Goal: Transaction & Acquisition: Subscribe to service/newsletter

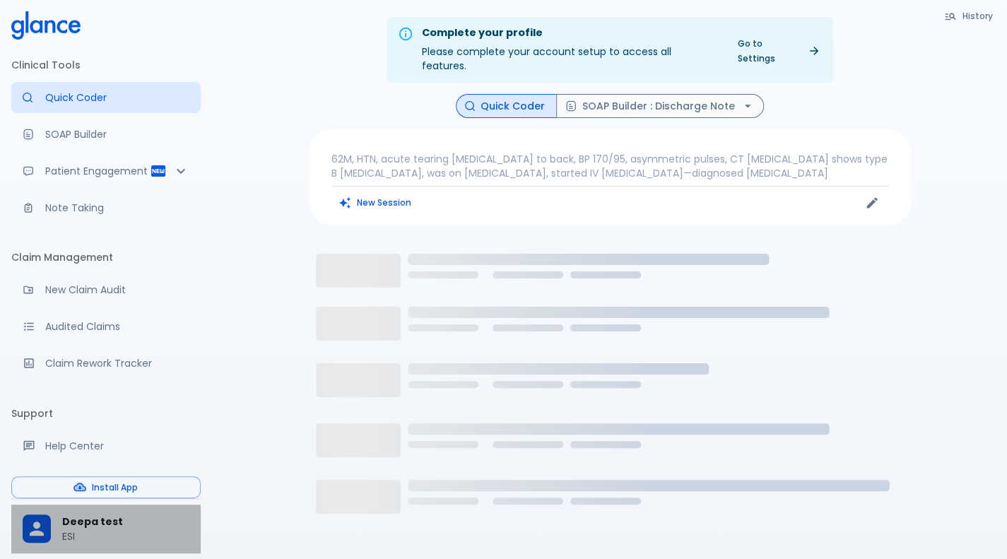
click at [82, 538] on p "ESI" at bounding box center [125, 536] width 127 height 14
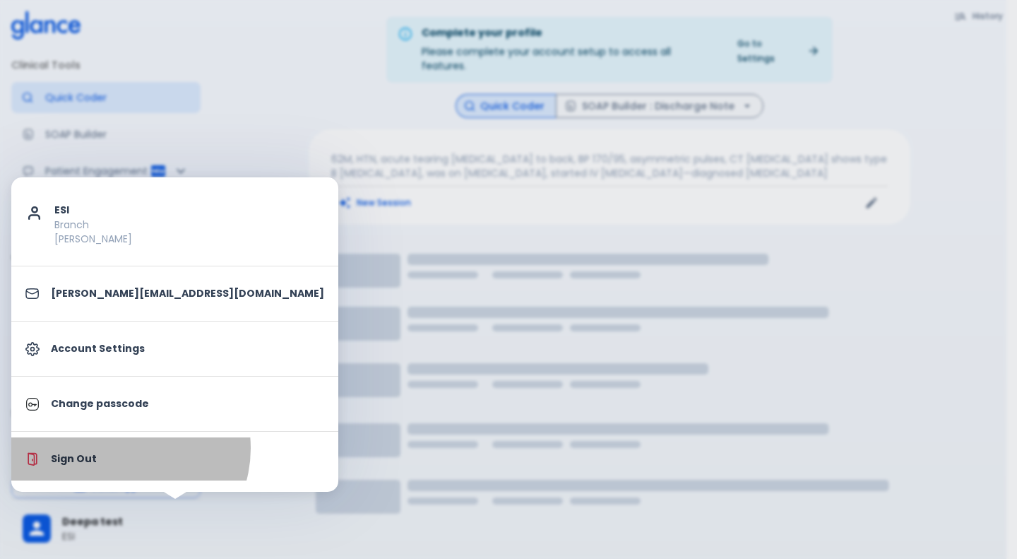
click at [129, 447] on li "Sign Out" at bounding box center [174, 458] width 327 height 43
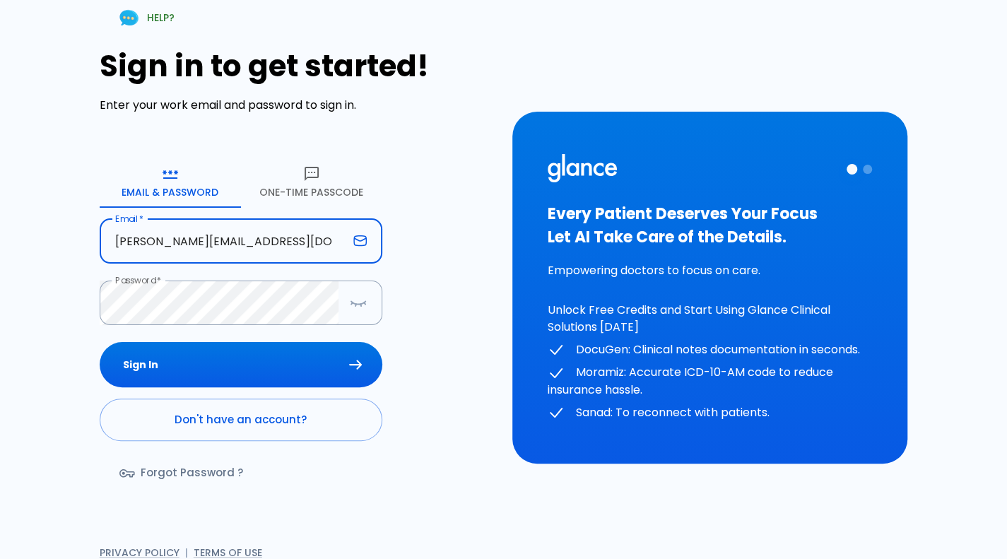
click at [237, 234] on input "[PERSON_NAME][EMAIL_ADDRESS][DOMAIN_NAME]" at bounding box center [224, 241] width 248 height 44
type input "[PERSON_NAME][EMAIL_ADDRESS][DOMAIN_NAME]"
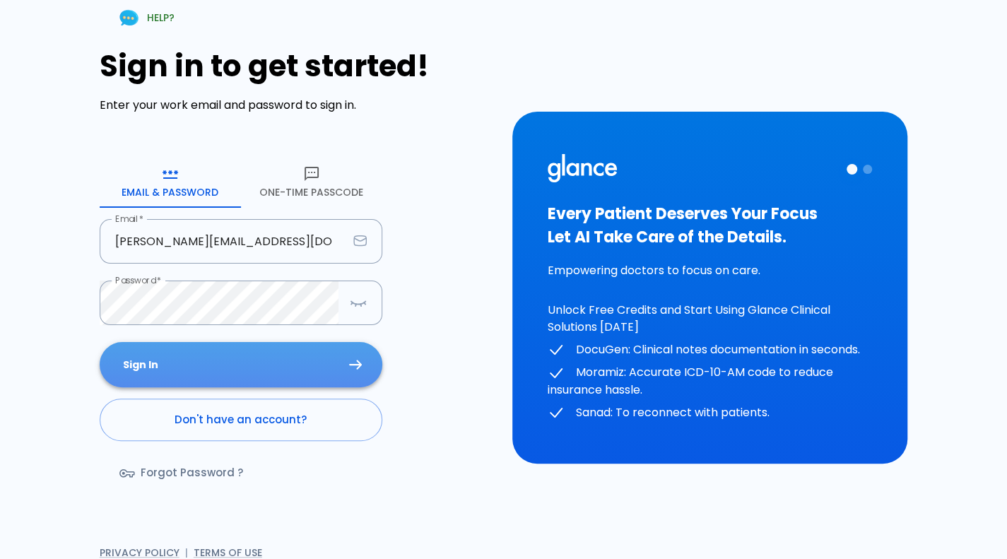
click at [199, 343] on button "Sign In" at bounding box center [241, 365] width 283 height 46
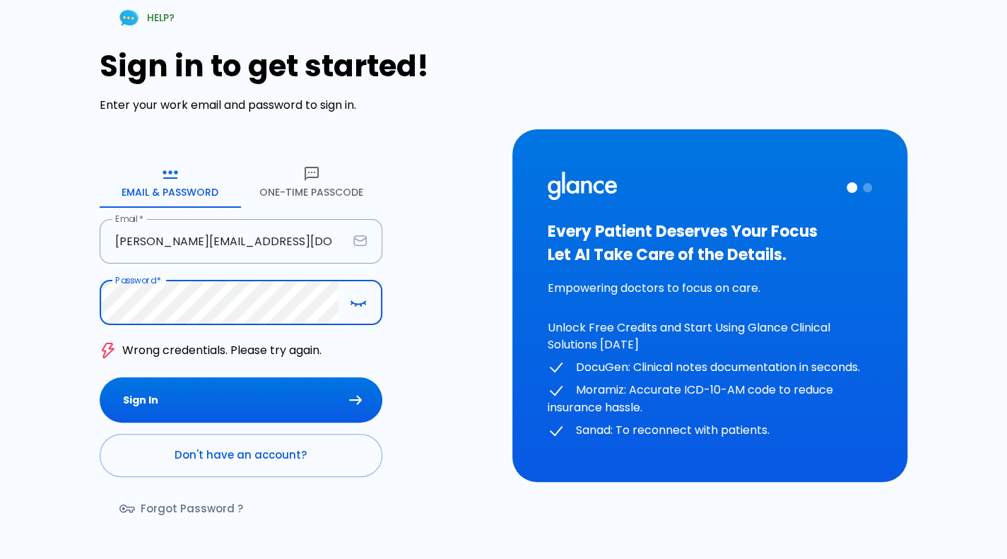
click at [100, 377] on button "Sign In" at bounding box center [241, 400] width 283 height 46
click at [0, 400] on div "HELP? Sign in to get started! Enter your work email and password to sign in. Em…" at bounding box center [495, 297] width 990 height 628
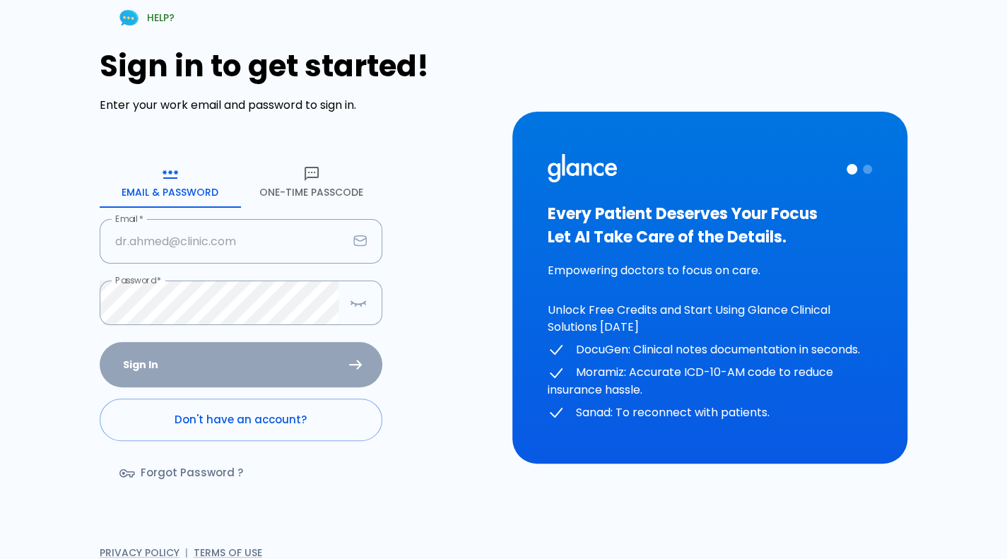
type input "[PERSON_NAME][EMAIL_ADDRESS][DOMAIN_NAME]"
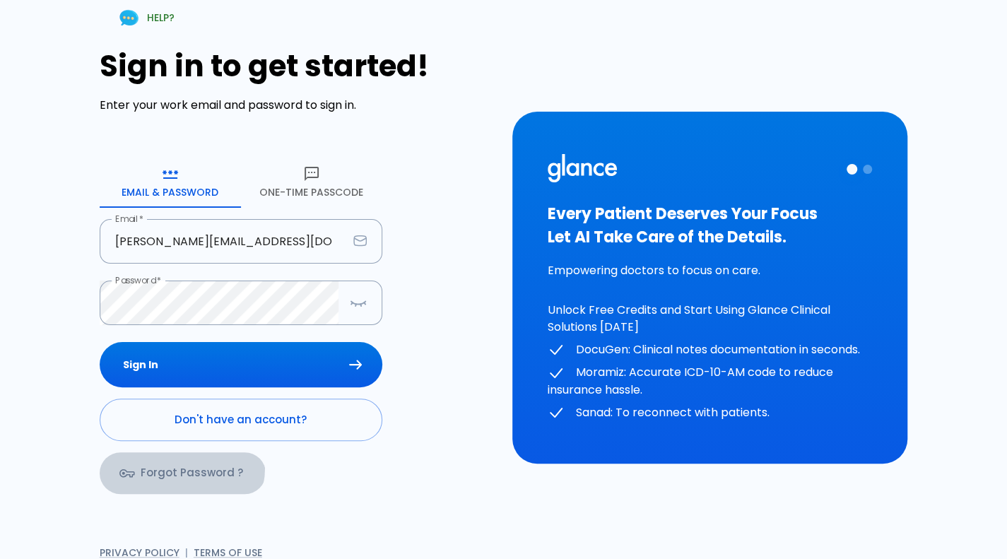
click at [177, 466] on link "Forgot Password ?" at bounding box center [183, 472] width 166 height 41
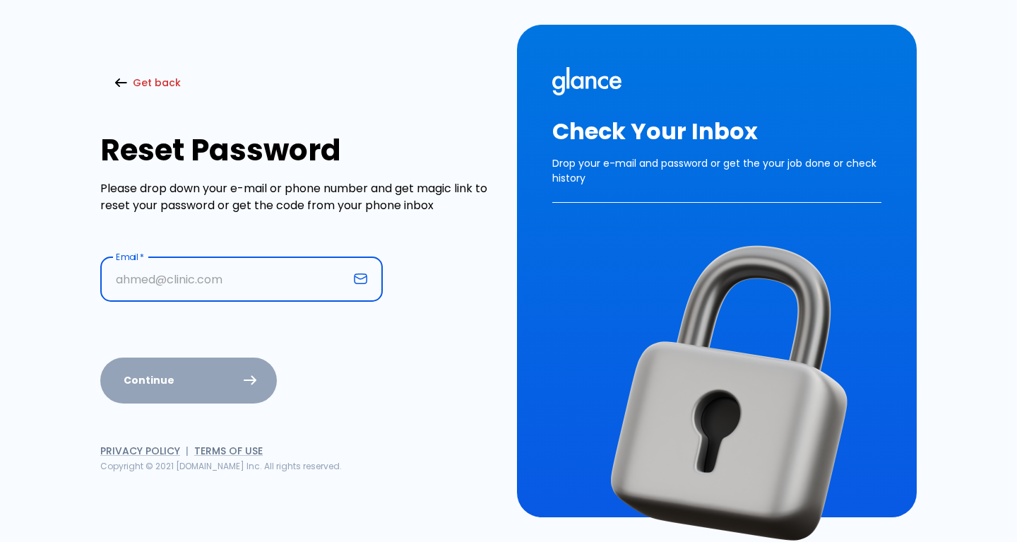
click at [230, 279] on input "text" at bounding box center [224, 279] width 248 height 44
type input "[PERSON_NAME][EMAIL_ADDRESS][DOMAIN_NAME]"
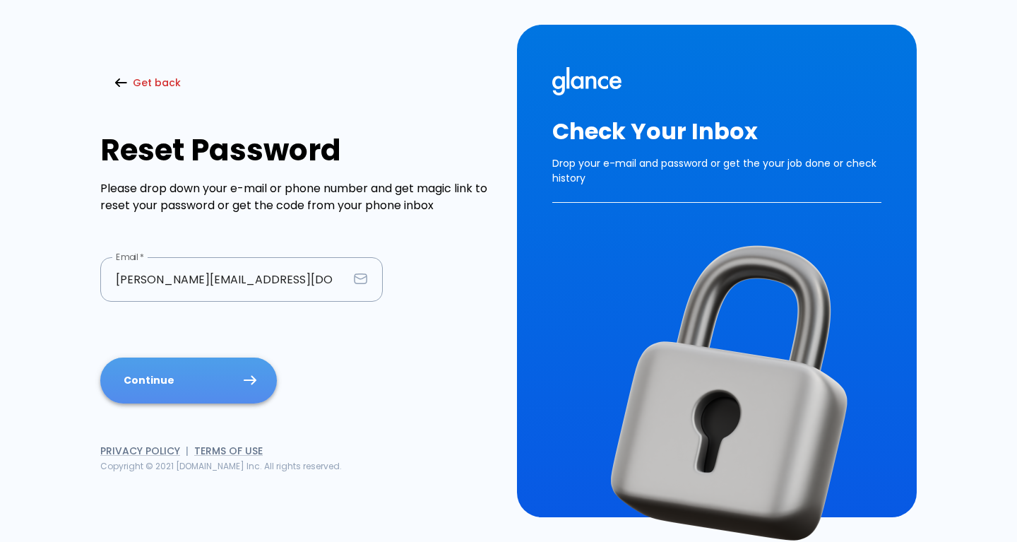
click at [199, 382] on button "Continue" at bounding box center [188, 380] width 177 height 46
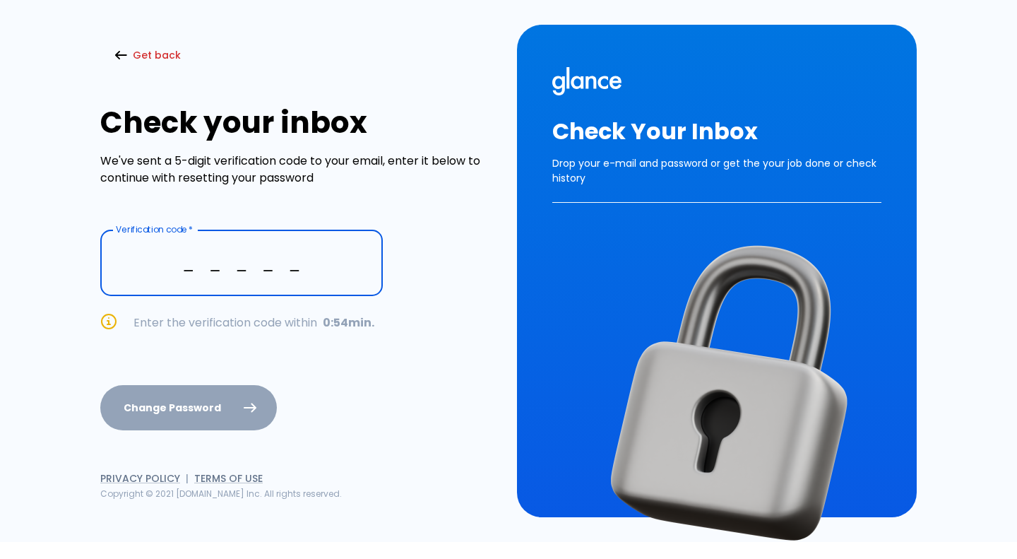
paste input "8 3 6 8 2"
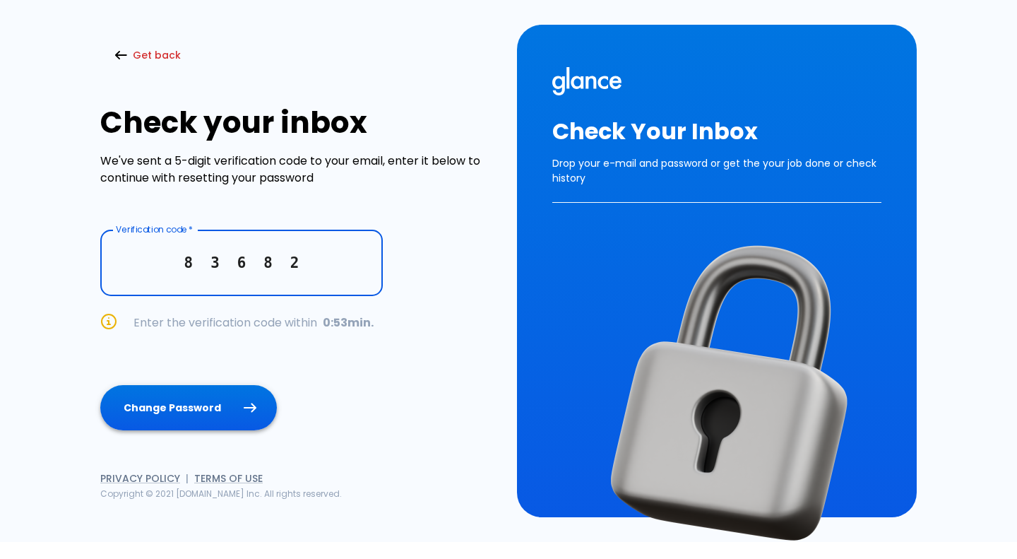
type input "8 3 6 8 2"
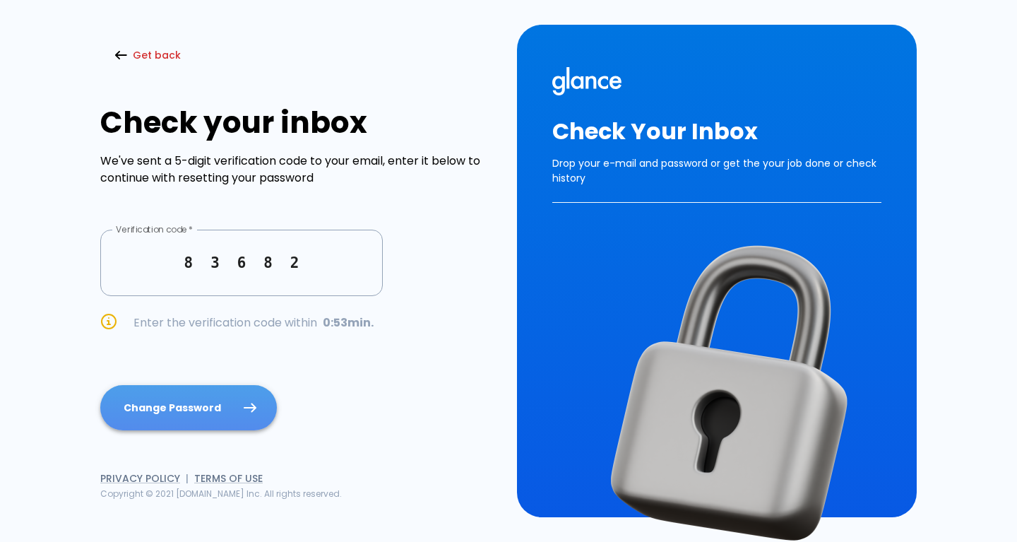
click at [188, 395] on button "Change Password" at bounding box center [188, 408] width 177 height 46
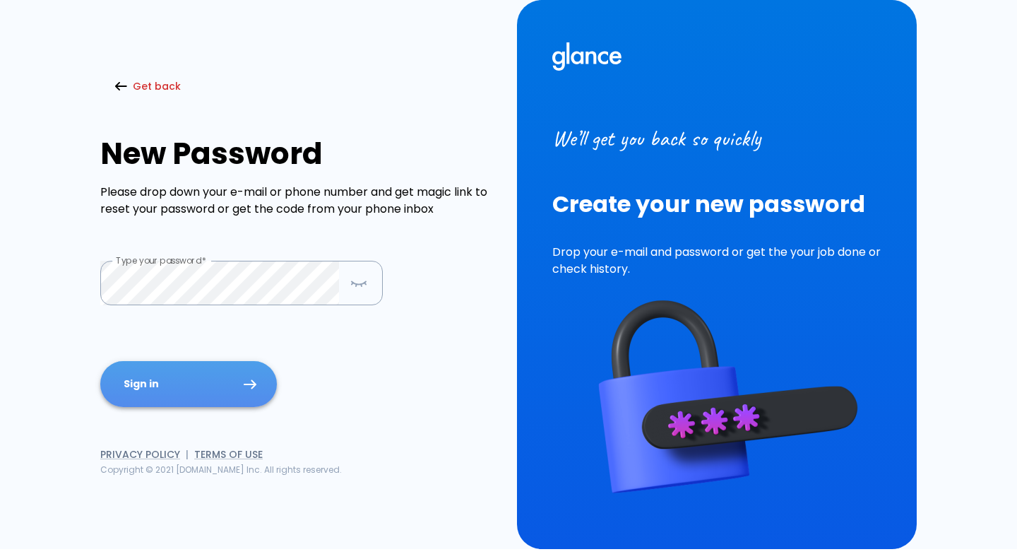
click at [228, 403] on button "Sign in" at bounding box center [188, 384] width 177 height 46
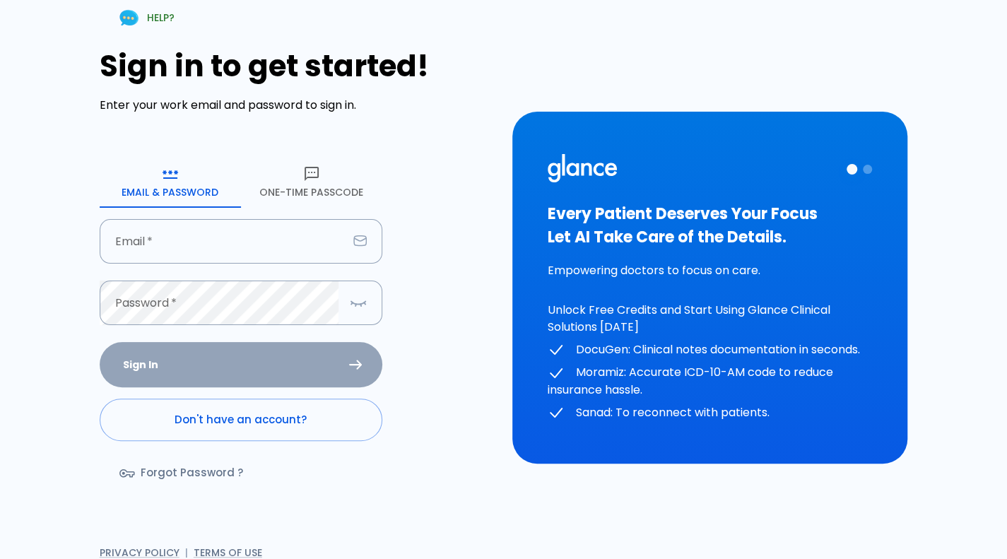
type input "[PERSON_NAME][EMAIL_ADDRESS][DOMAIN_NAME]"
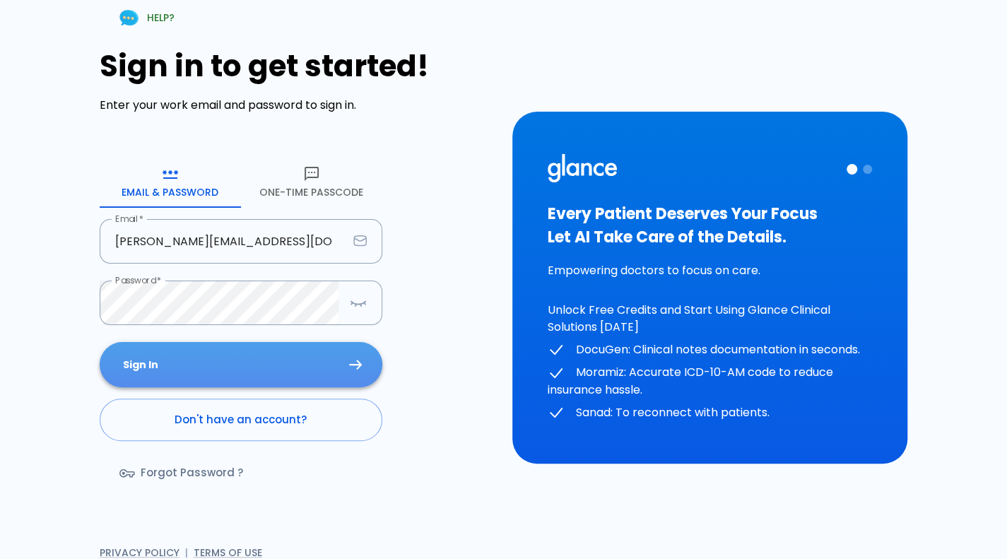
click at [194, 372] on button "Sign In" at bounding box center [241, 365] width 283 height 46
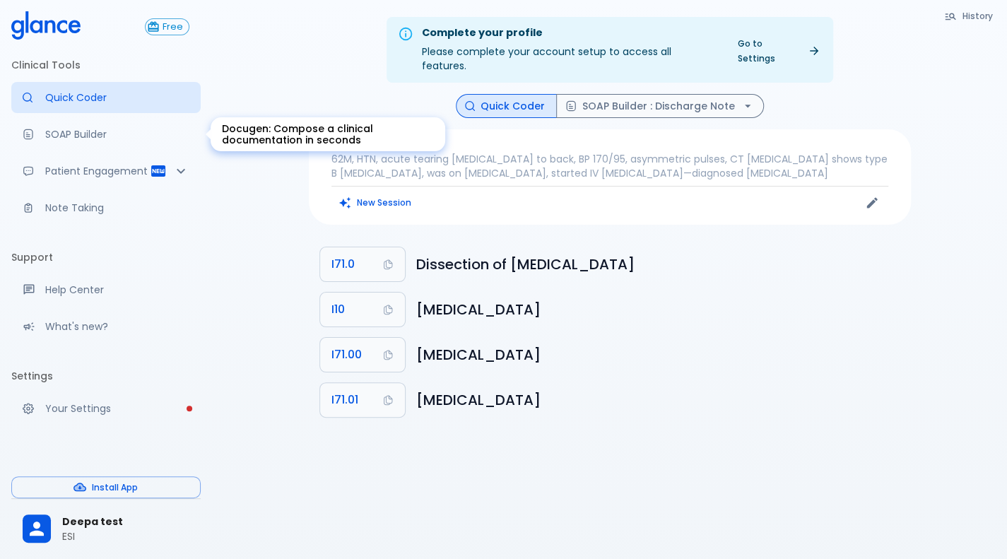
click at [96, 139] on p "SOAP Builder" at bounding box center [117, 134] width 144 height 14
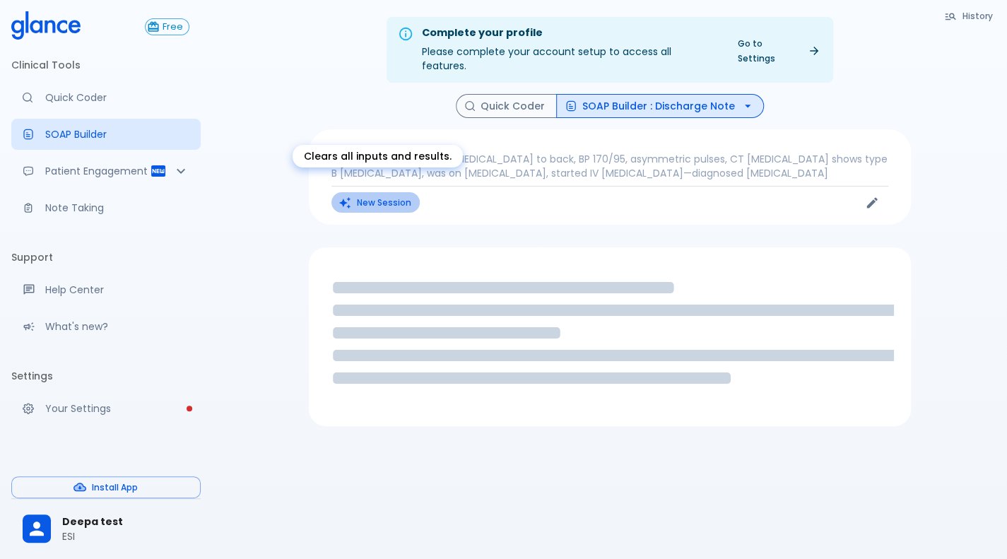
click at [400, 192] on button "New Session" at bounding box center [375, 202] width 88 height 20
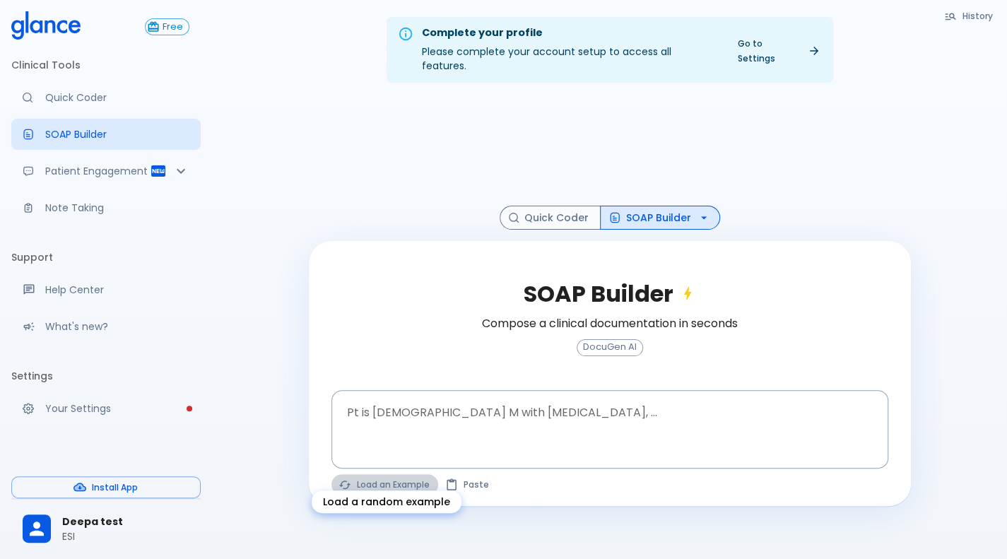
click at [397, 474] on button "Load an Example" at bounding box center [384, 484] width 107 height 20
type textarea "30F, weight loss, [MEDICAL_DATA], [MEDICAL_DATA], HR 121, [MEDICAL_DATA], TSH u…"
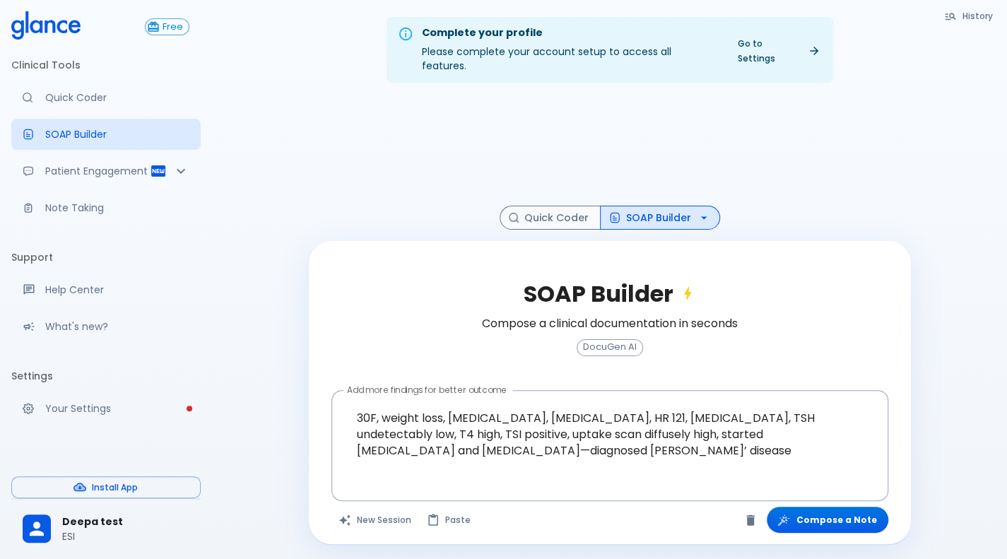
scroll to position [34, 0]
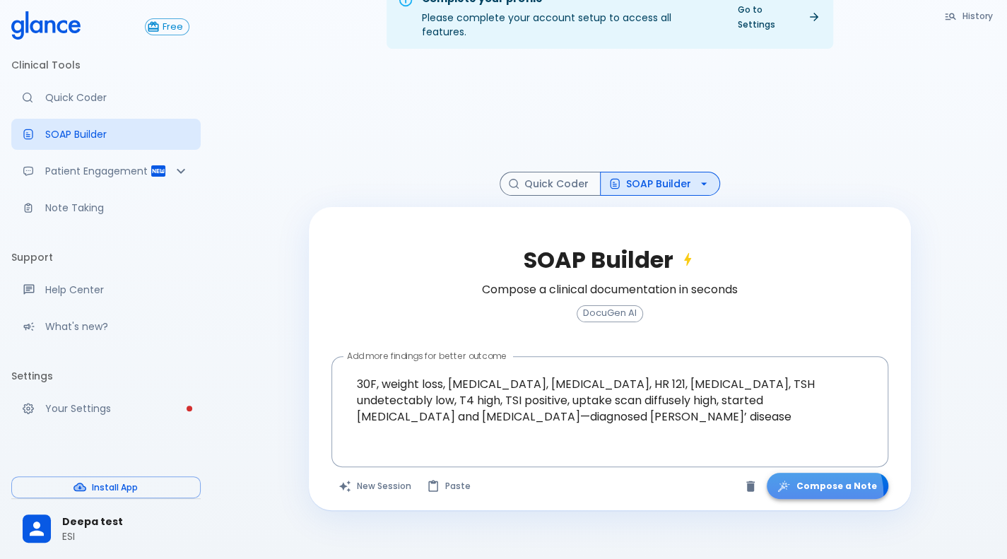
click at [819, 479] on button "Compose a Note" at bounding box center [826, 486] width 121 height 26
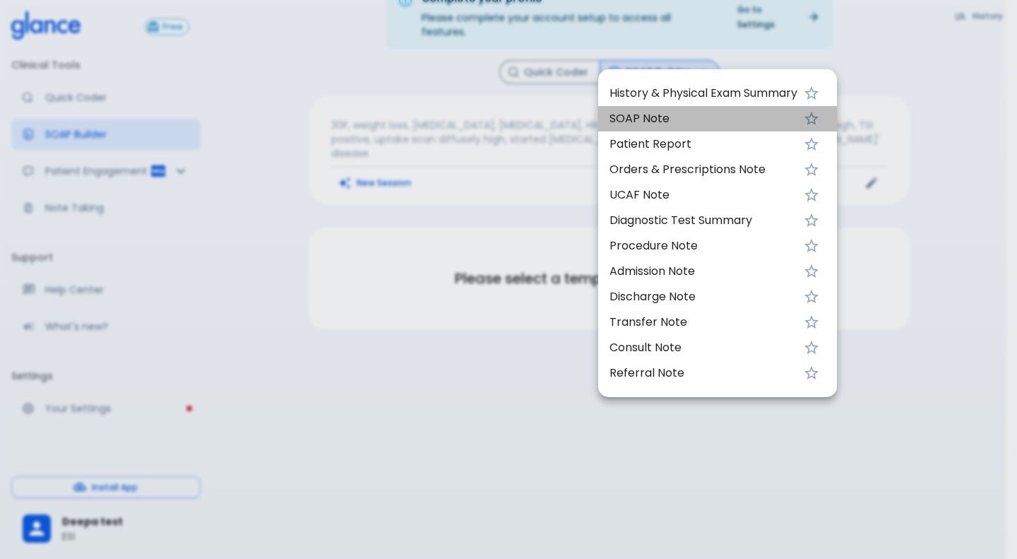
click at [628, 114] on span "SOAP Note" at bounding box center [704, 118] width 188 height 17
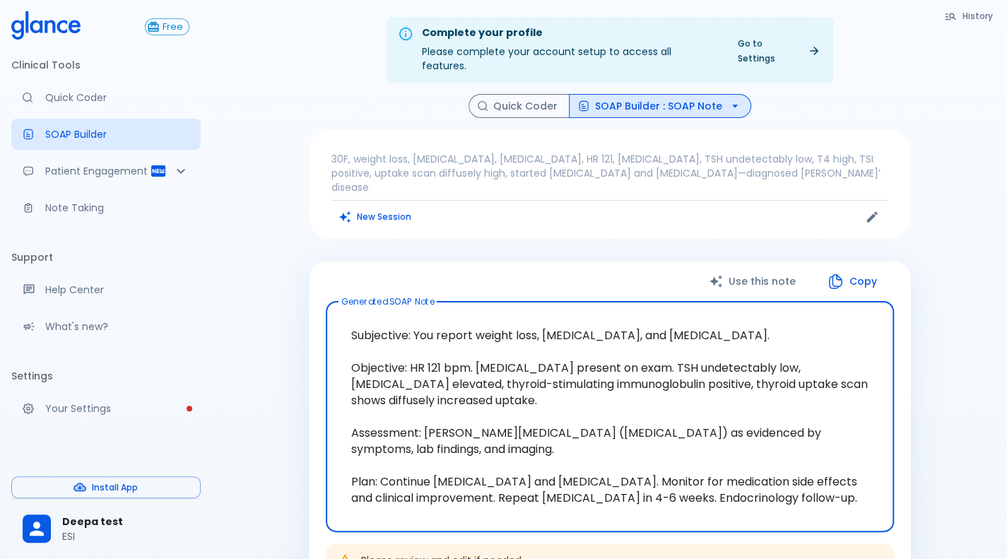
scroll to position [146, 0]
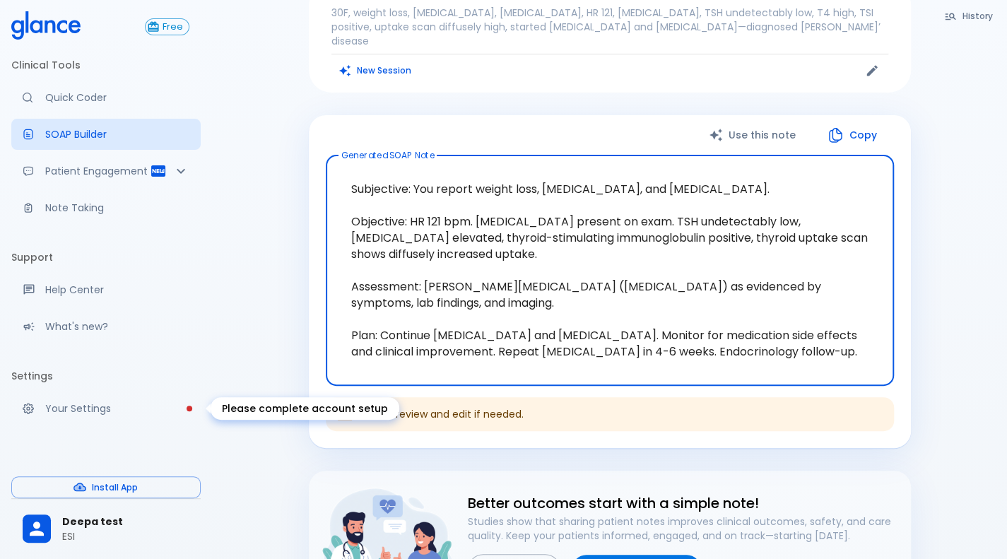
click at [88, 420] on link "Your Settings" at bounding box center [105, 408] width 189 height 31
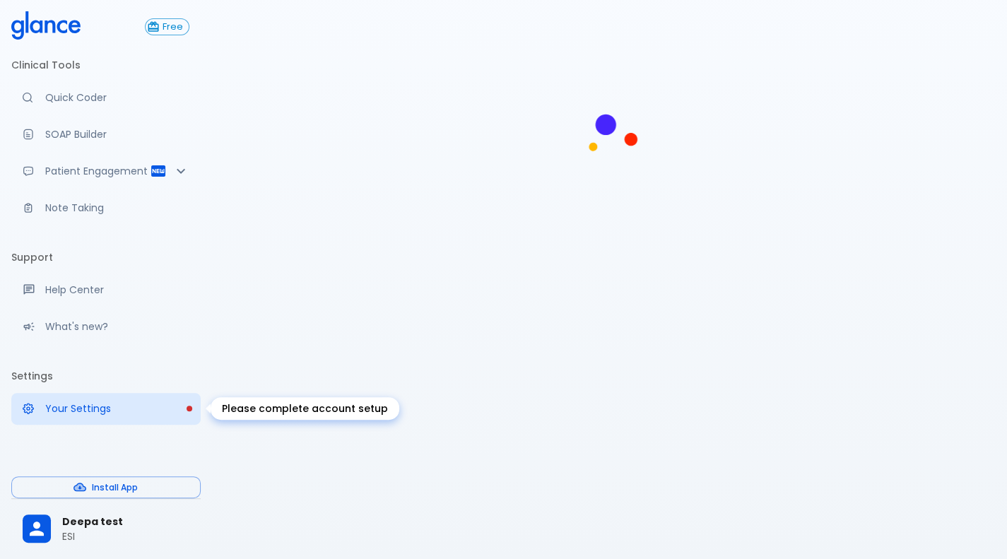
scroll to position [34, 0]
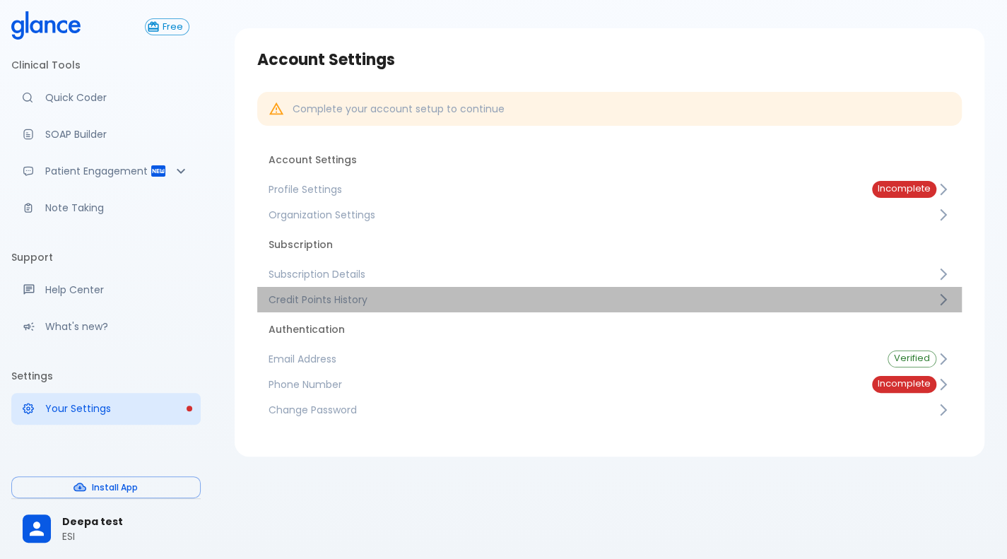
click at [467, 293] on span "Credit Points History" at bounding box center [601, 299] width 667 height 14
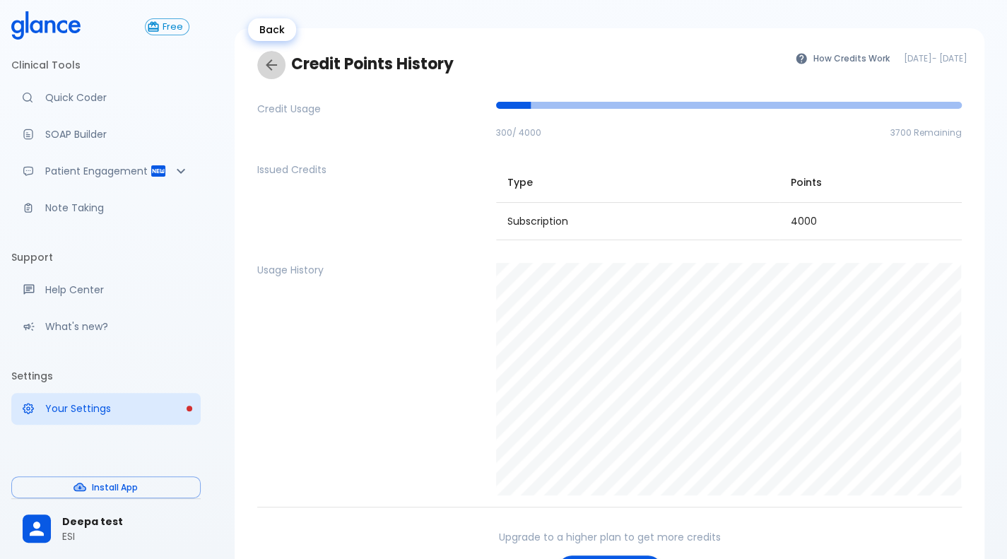
click at [268, 76] on link "Back" at bounding box center [271, 65] width 28 height 28
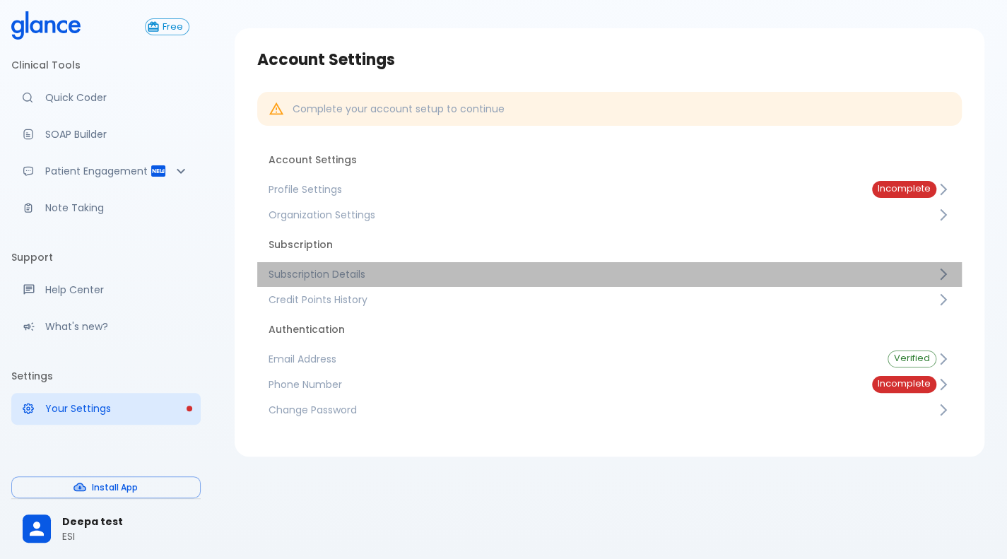
click at [367, 280] on span "Subscription Details" at bounding box center [601, 274] width 667 height 14
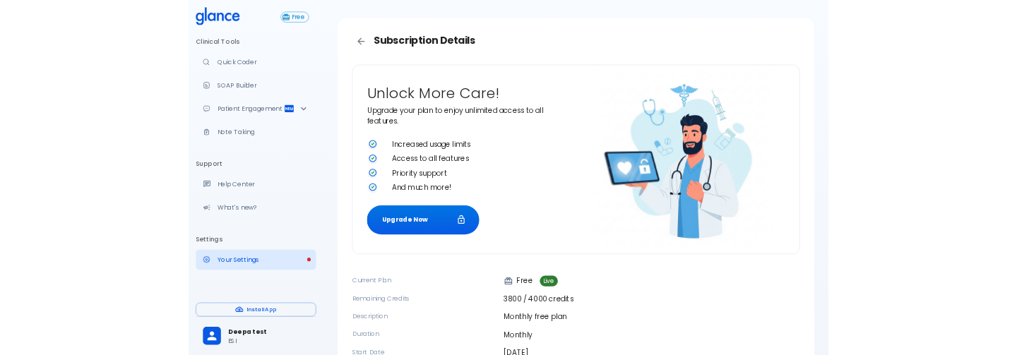
scroll to position [157, 0]
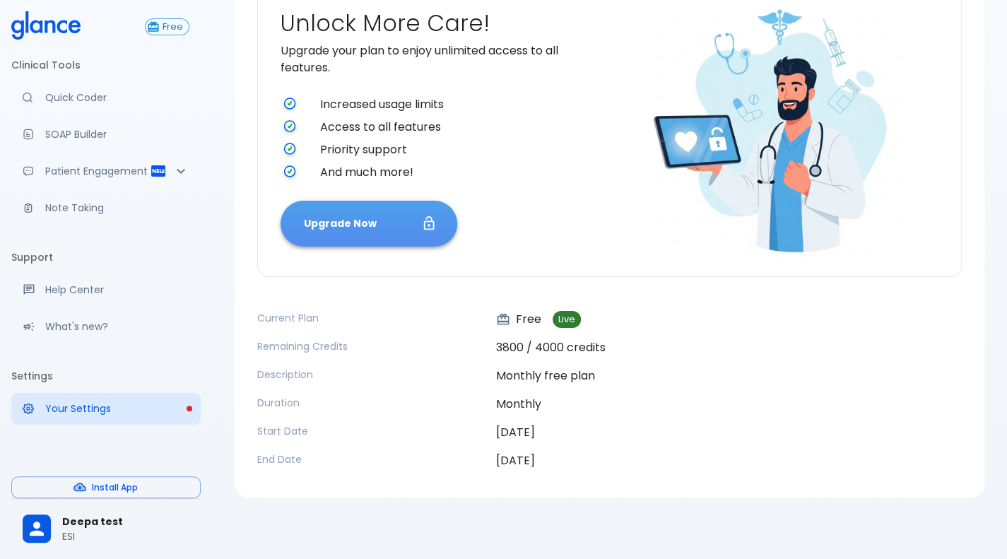
click at [340, 214] on button "Upgrade Now" at bounding box center [368, 224] width 177 height 46
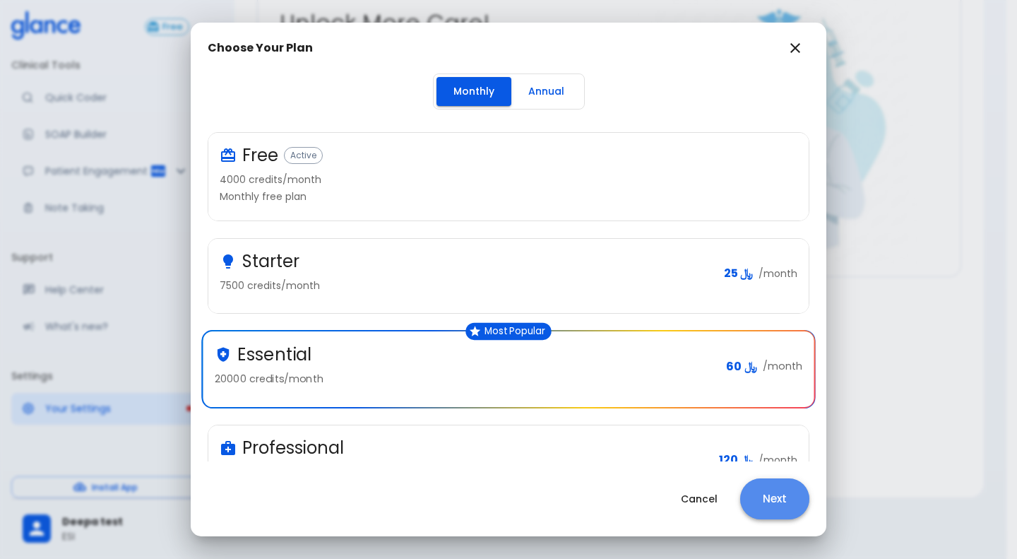
click at [778, 516] on button "Next" at bounding box center [774, 498] width 69 height 41
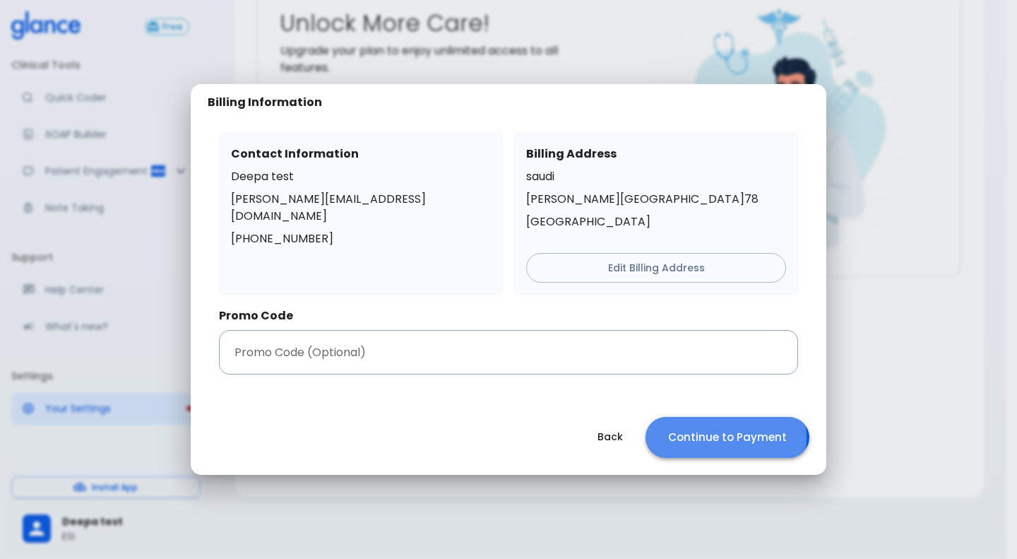
click at [702, 437] on button "Continue to Payment" at bounding box center [728, 437] width 164 height 41
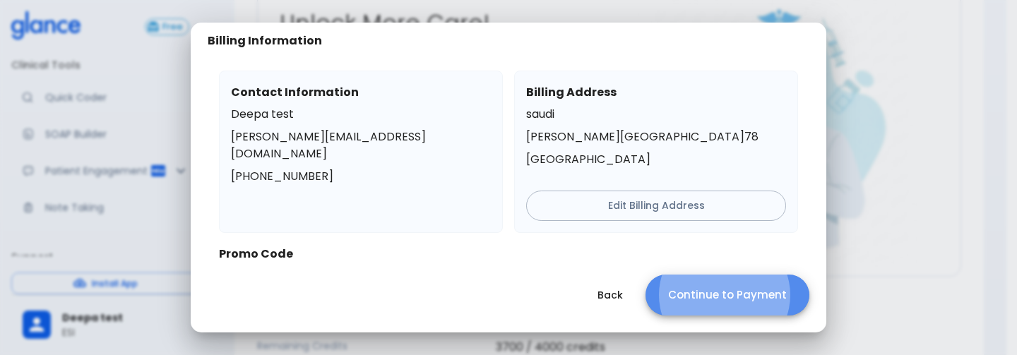
click at [777, 299] on button "Continue to Payment" at bounding box center [728, 295] width 164 height 41
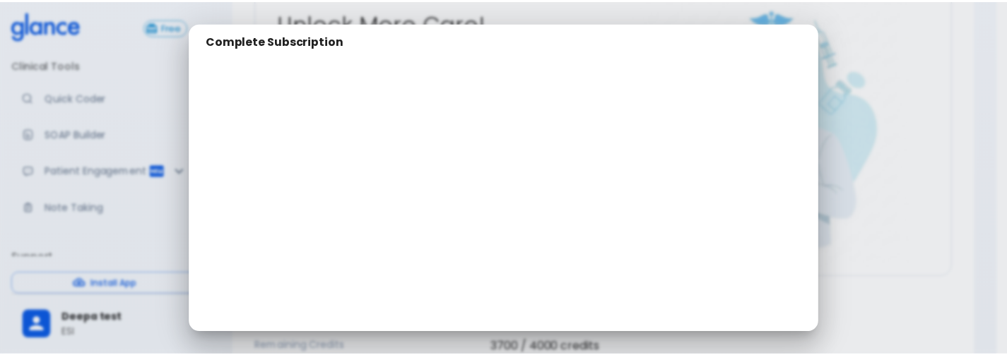
scroll to position [0, 0]
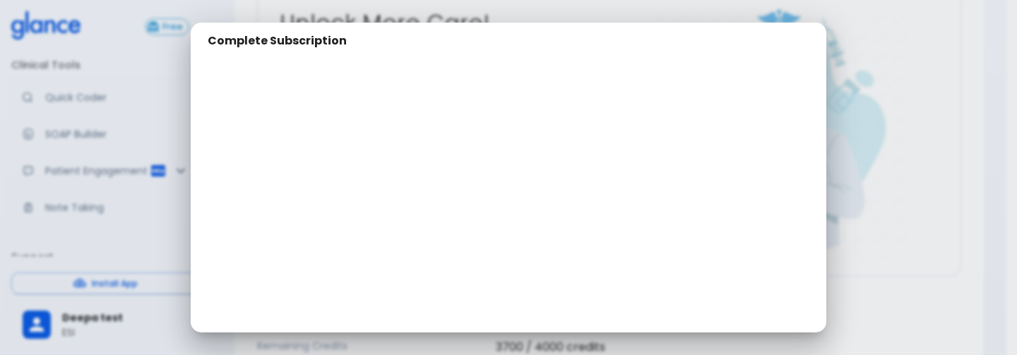
click at [939, 202] on div "Complete Subscription" at bounding box center [508, 177] width 1017 height 355
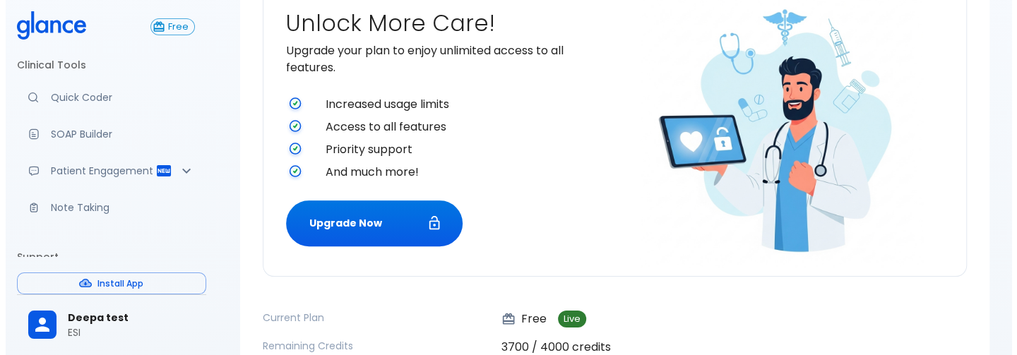
scroll to position [360, 0]
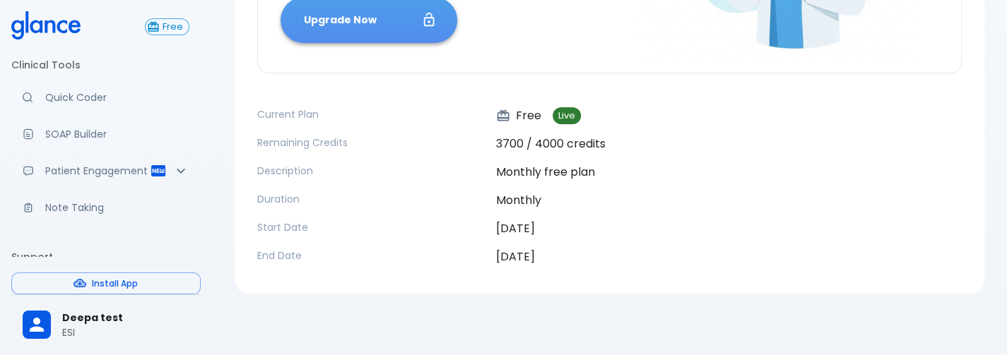
click at [406, 14] on button "Upgrade Now" at bounding box center [368, 20] width 177 height 46
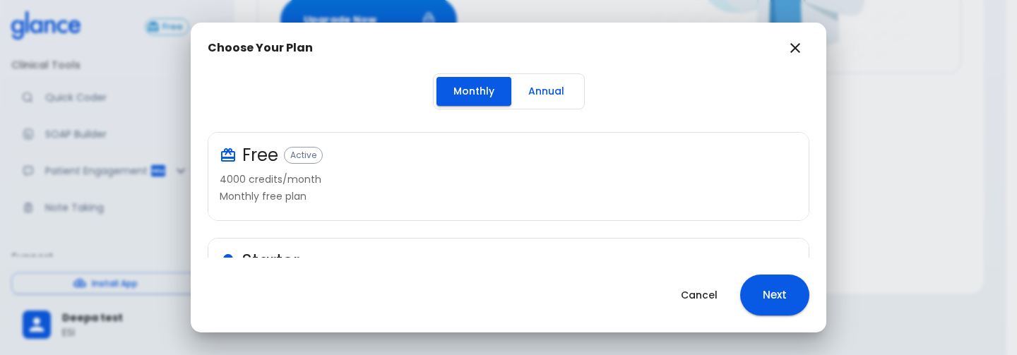
scroll to position [148, 0]
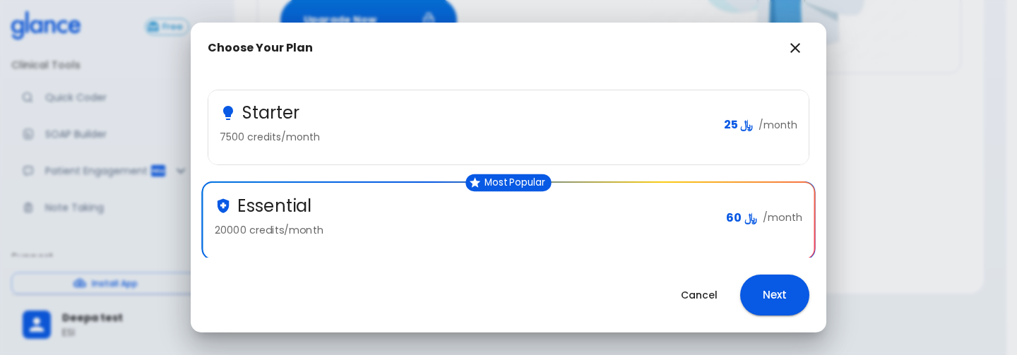
click at [521, 145] on div "Starter 7500 credits/month" at bounding box center [466, 125] width 493 height 46
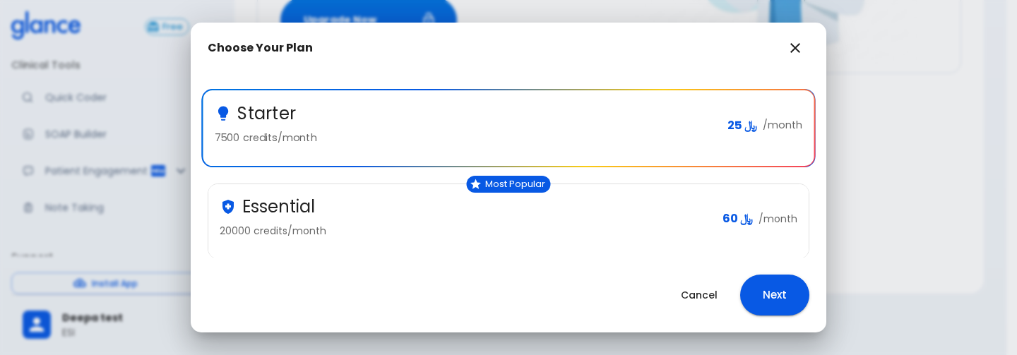
click at [499, 218] on div "Essential 20000 credits/month" at bounding box center [466, 219] width 492 height 46
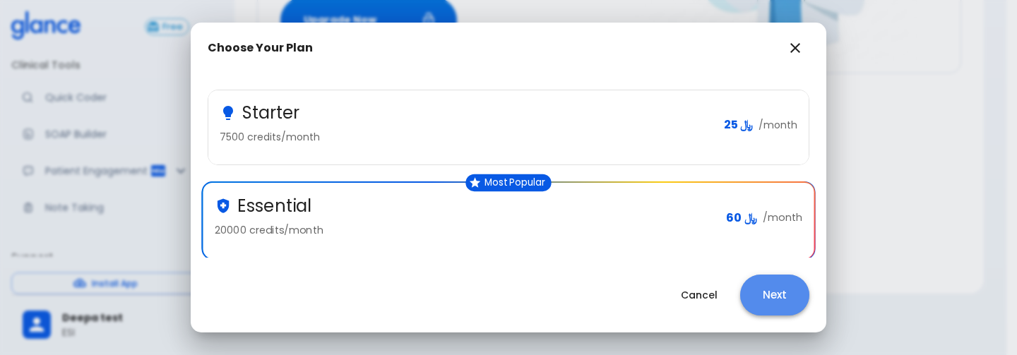
click at [751, 289] on button "Next" at bounding box center [774, 295] width 69 height 41
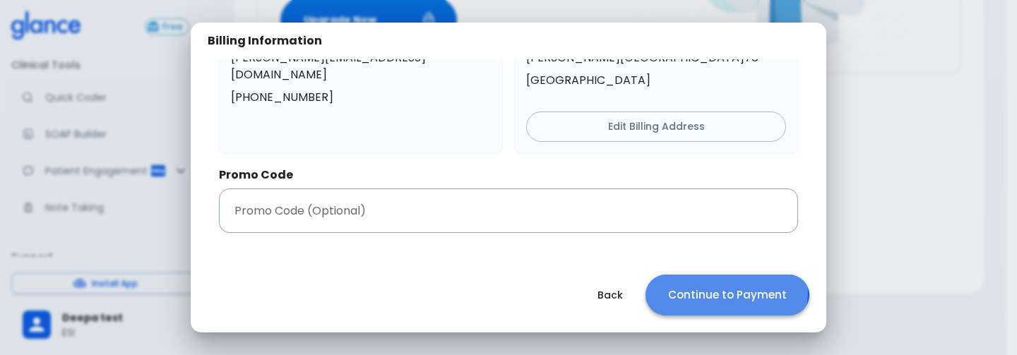
click at [723, 292] on button "Continue to Payment" at bounding box center [728, 295] width 164 height 41
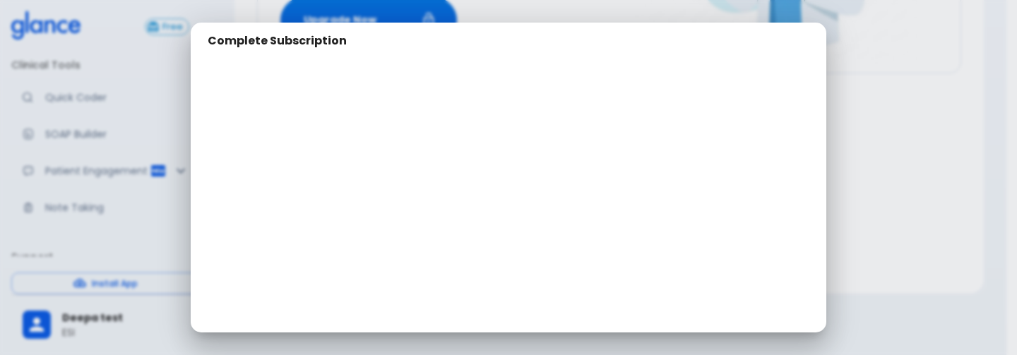
scroll to position [174, 0]
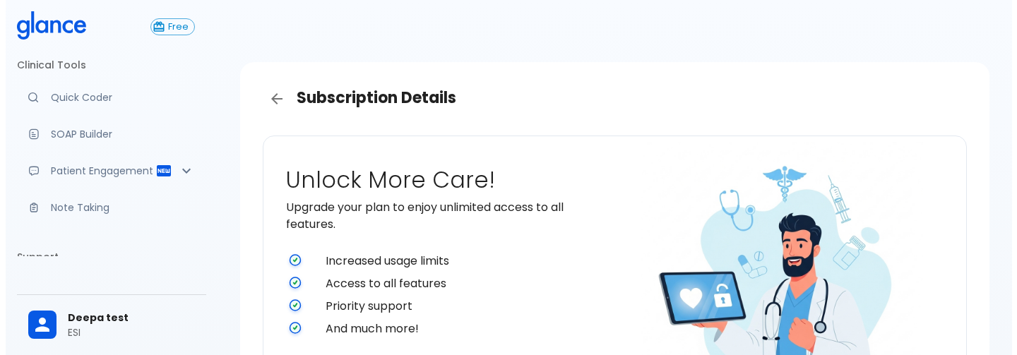
scroll to position [360, 0]
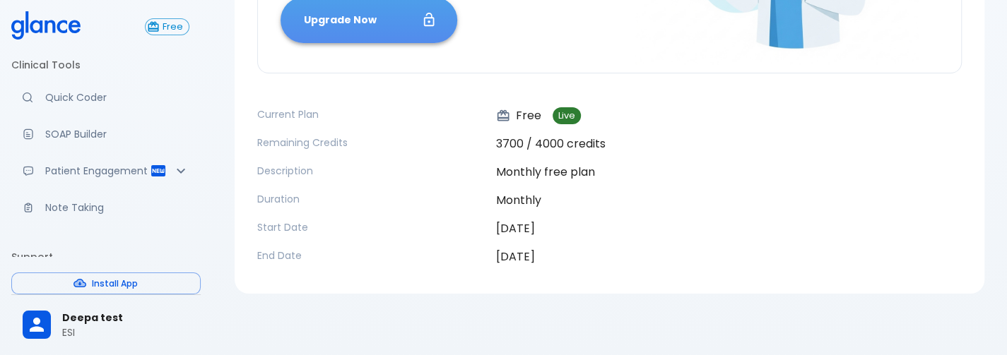
click at [401, 33] on button "Upgrade Now" at bounding box center [368, 20] width 177 height 46
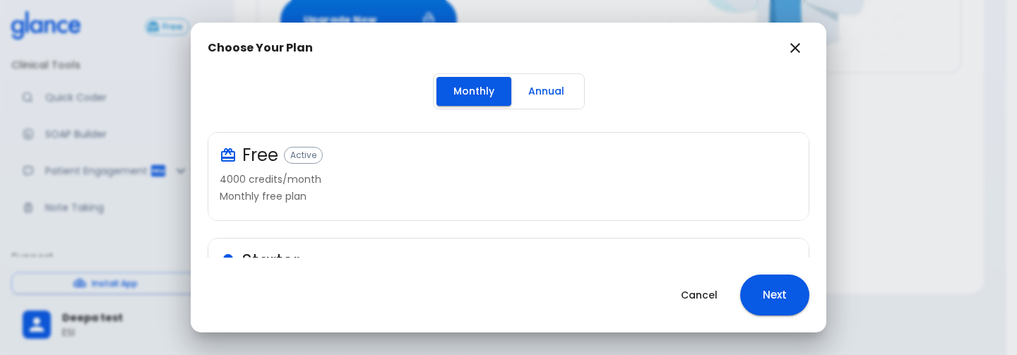
scroll to position [188, 0]
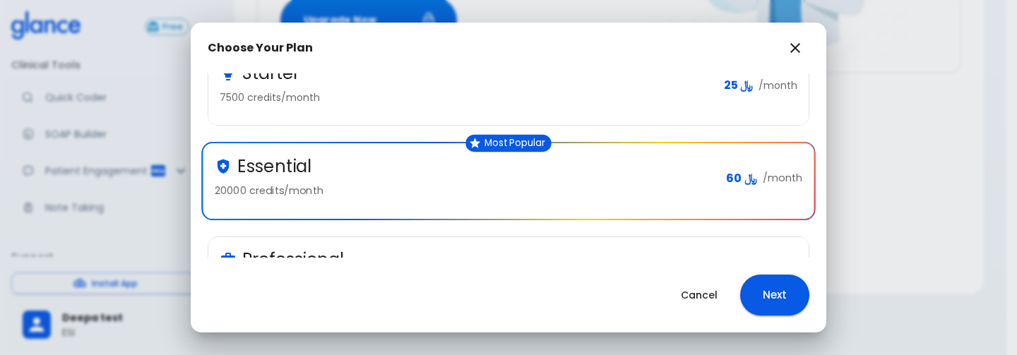
click at [473, 189] on p "20000 credits/month" at bounding box center [465, 191] width 500 height 14
click at [774, 295] on button "Next" at bounding box center [774, 295] width 69 height 41
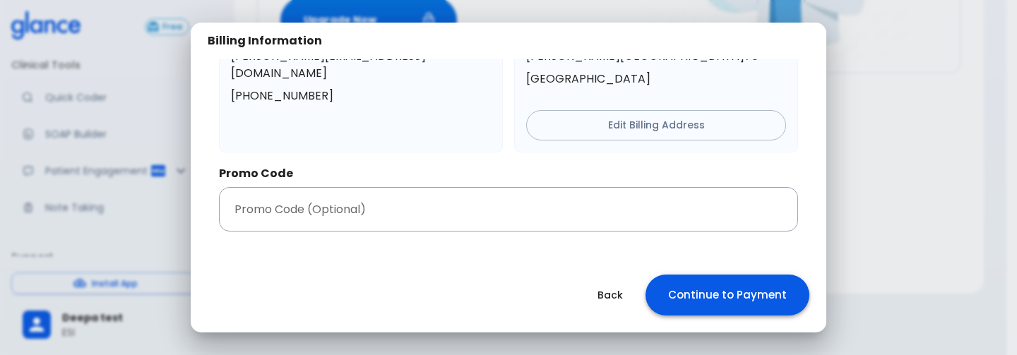
scroll to position [79, 0]
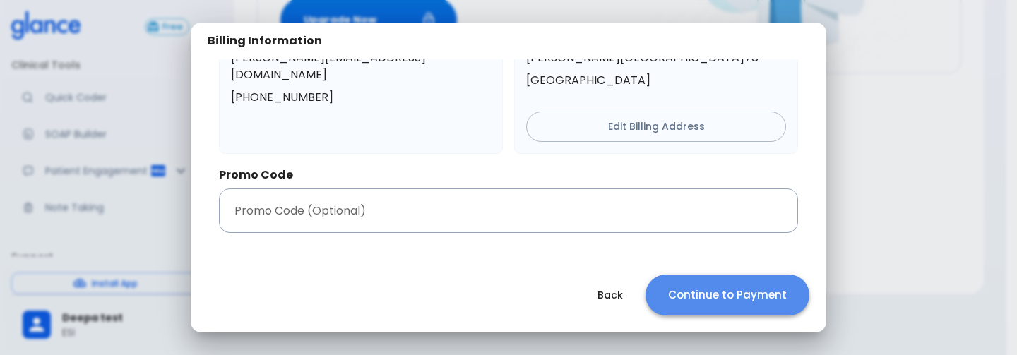
click at [753, 289] on button "Continue to Payment" at bounding box center [728, 295] width 164 height 41
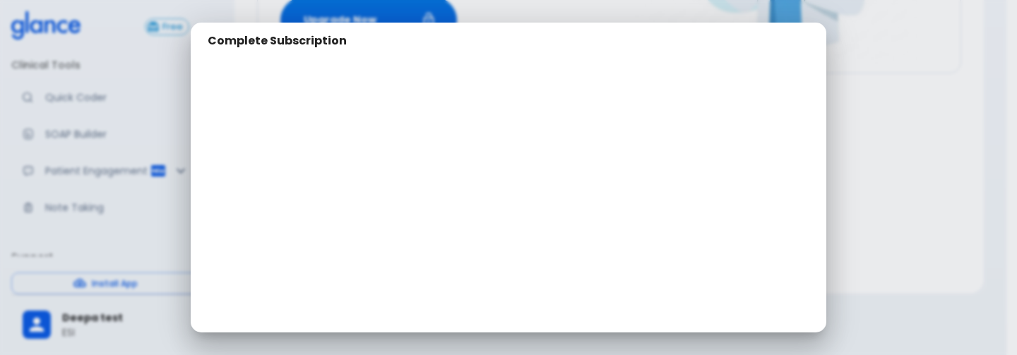
scroll to position [211, 0]
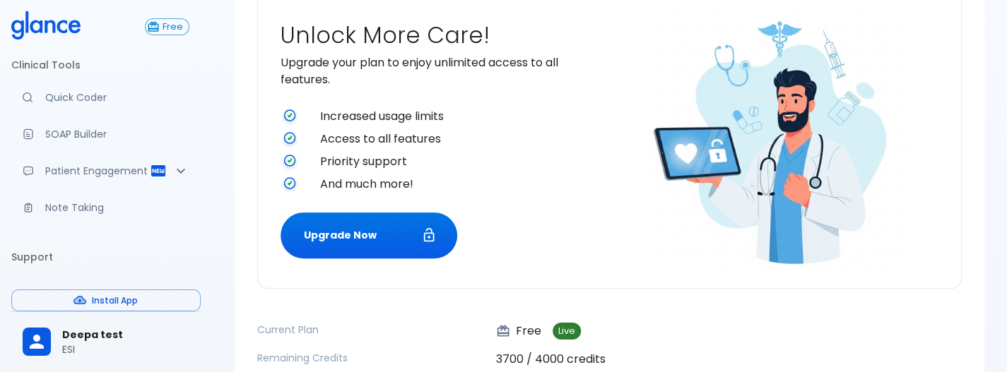
scroll to position [146, 0]
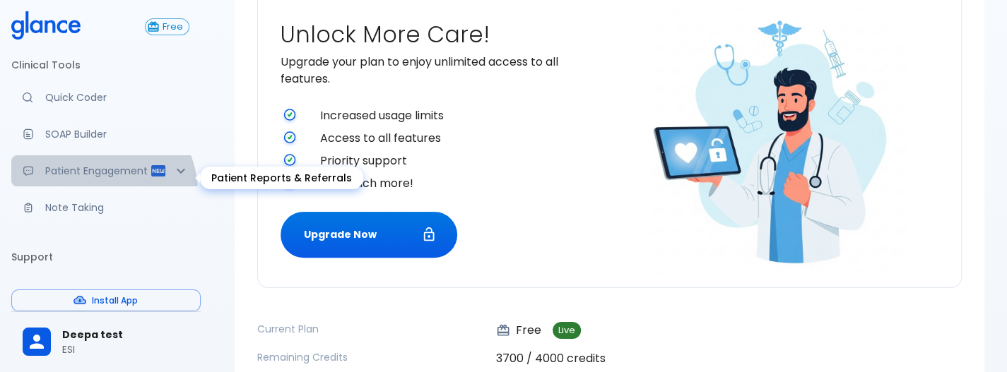
click at [86, 135] on div "Patient Engagement" at bounding box center [105, 170] width 189 height 31
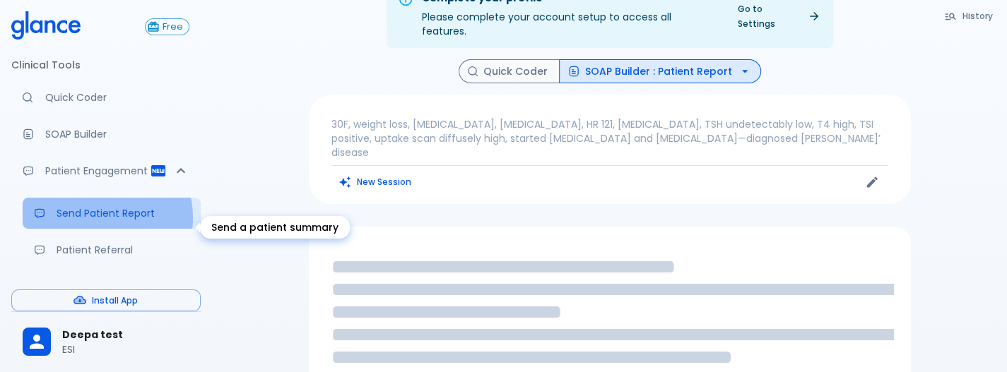
click at [88, 135] on p "Send Patient Report" at bounding box center [123, 213] width 133 height 14
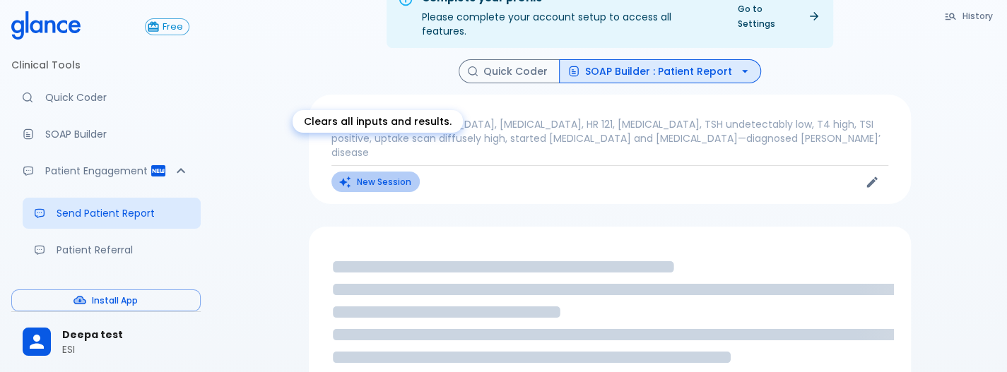
click at [384, 135] on button "New Session" at bounding box center [375, 182] width 88 height 20
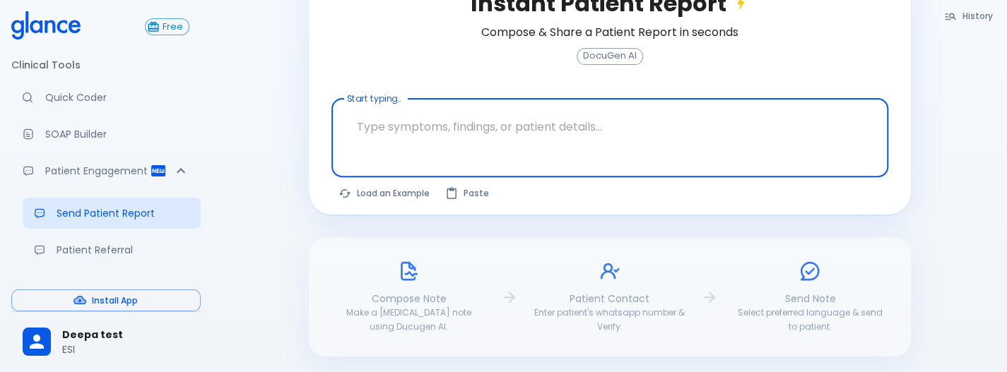
scroll to position [263, 0]
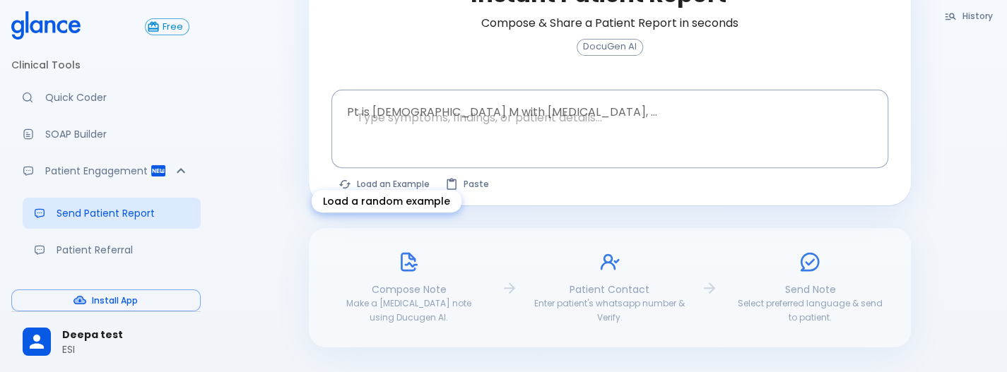
drag, startPoint x: 384, startPoint y: 157, endPoint x: 373, endPoint y: 172, distance: 18.6
click at [373, 135] on div "Instant Patient Report Compose & Share a Patient Report in seconds DocuGen AI P…" at bounding box center [610, 73] width 602 height 265
click at [373, 135] on button "Load an Example" at bounding box center [384, 184] width 107 height 20
type textarea "45F with DM2, right foot ulcer, fever, WBC 14K, ESR 80, wound purulent, XR neg …"
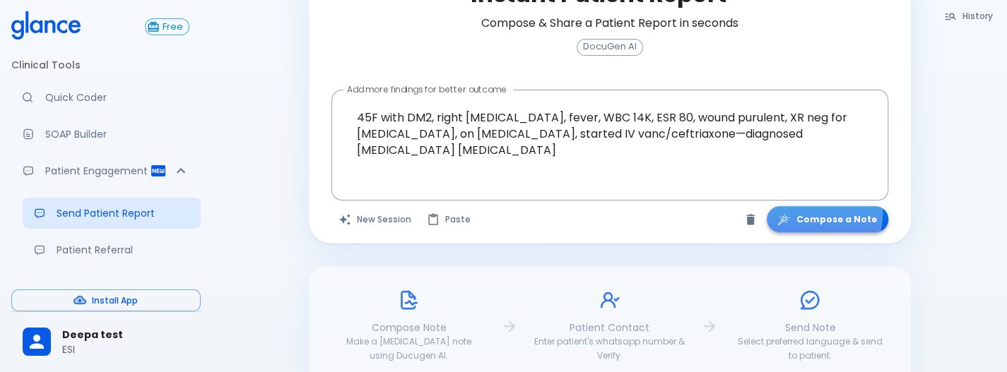
click at [817, 135] on button "Compose a Note" at bounding box center [826, 219] width 121 height 26
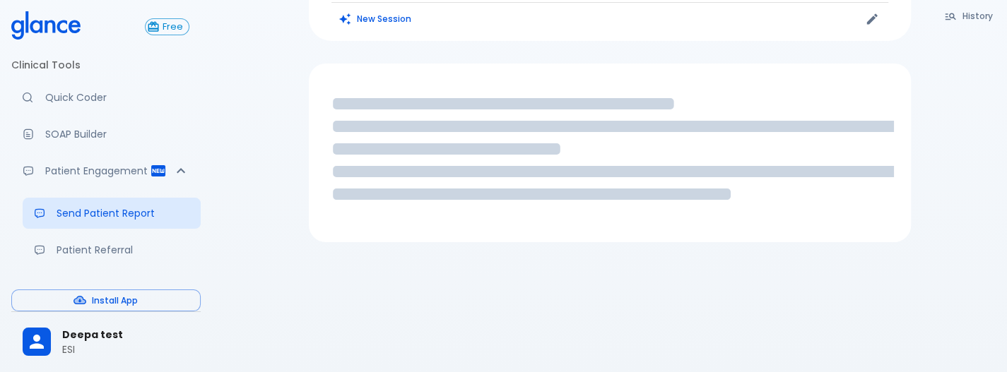
click at [817, 135] on icon "Loading..." at bounding box center [610, 151] width 568 height 141
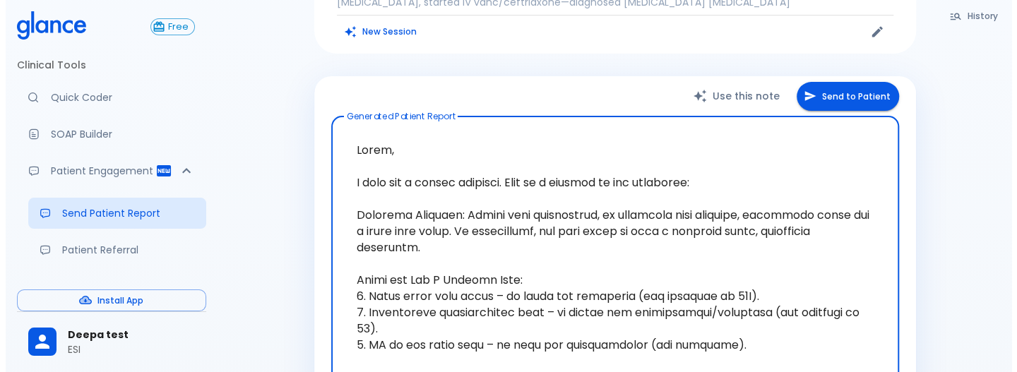
scroll to position [170, 0]
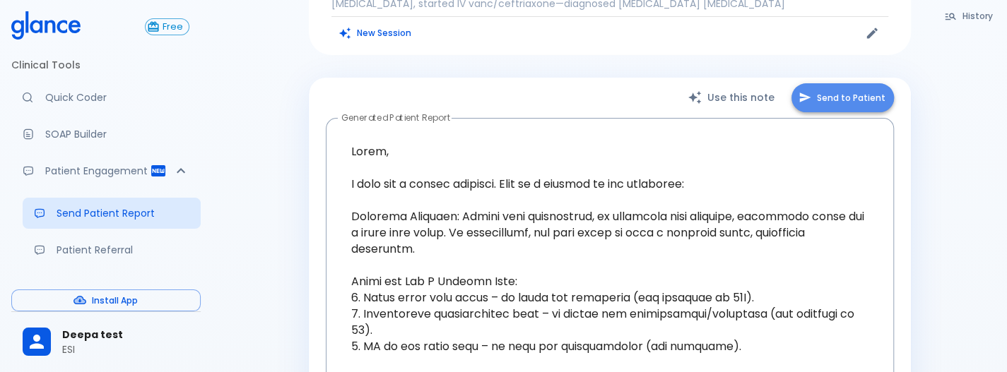
click at [864, 93] on button "Send to Patient" at bounding box center [842, 97] width 102 height 29
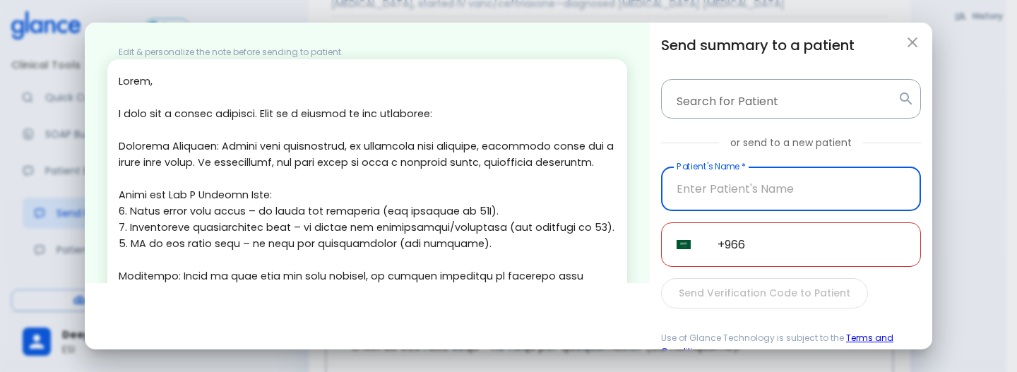
click at [709, 135] on input "text" at bounding box center [791, 189] width 260 height 44
type input "deepa"
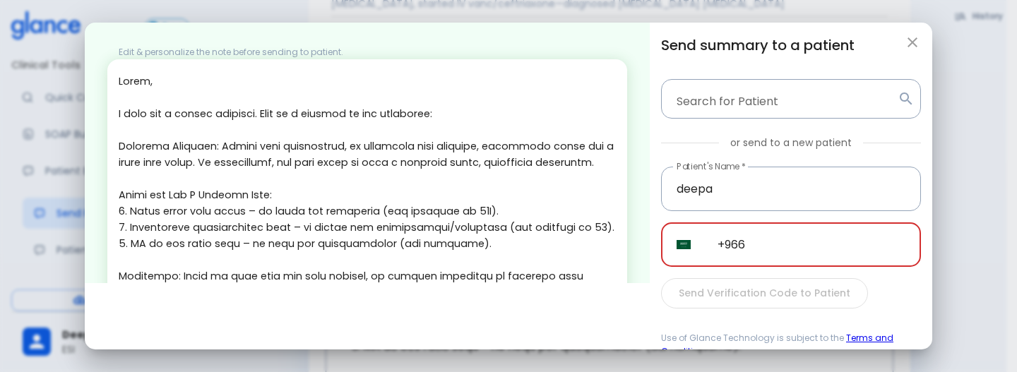
click at [770, 135] on input "+966" at bounding box center [811, 244] width 219 height 44
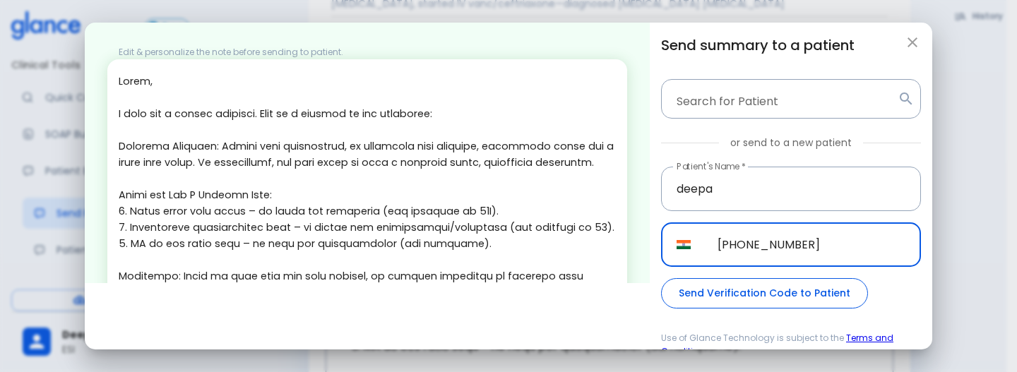
type input "[PHONE_NUMBER]"
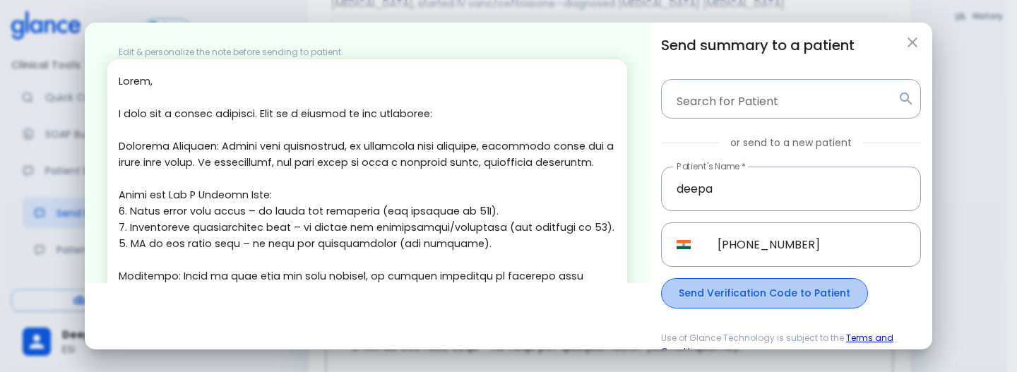
click at [803, 135] on button "Send Verification Code to Patient" at bounding box center [764, 293] width 207 height 30
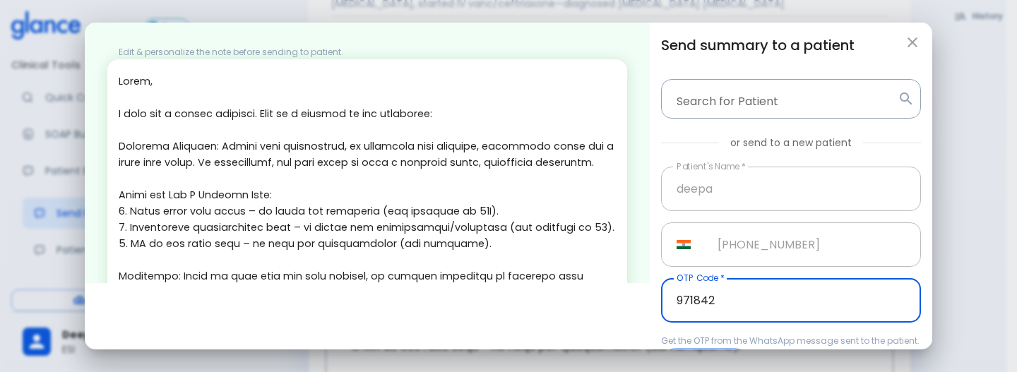
scroll to position [107, 0]
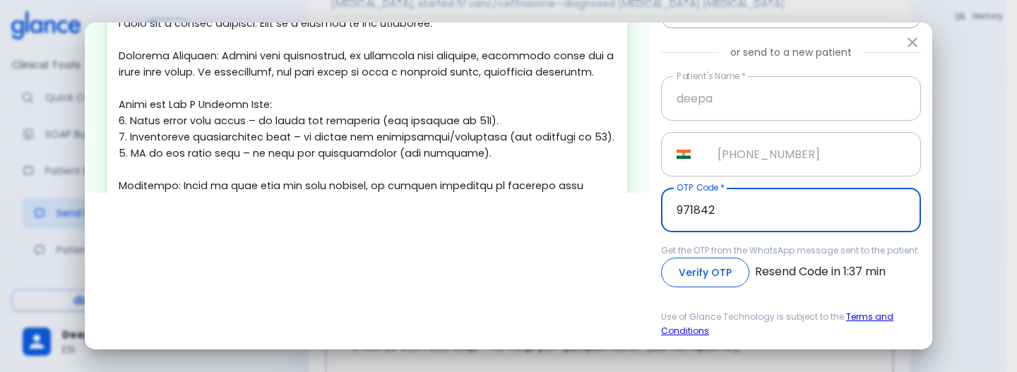
type input "971842"
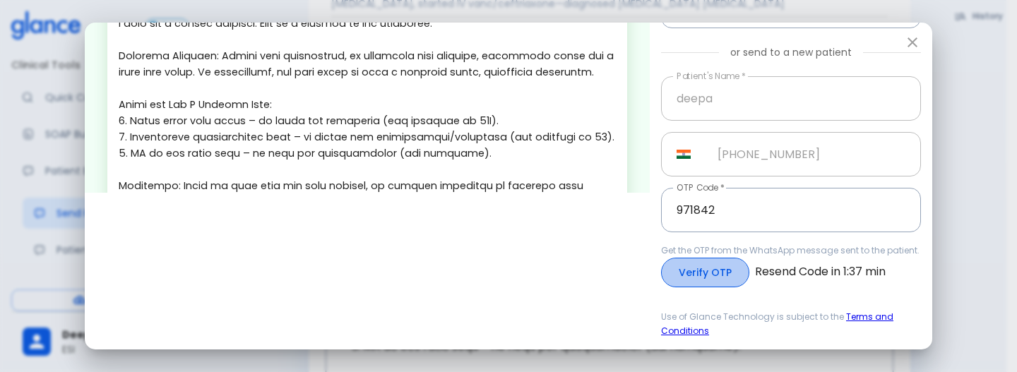
click at [732, 135] on button "Verify OTP" at bounding box center [705, 273] width 88 height 30
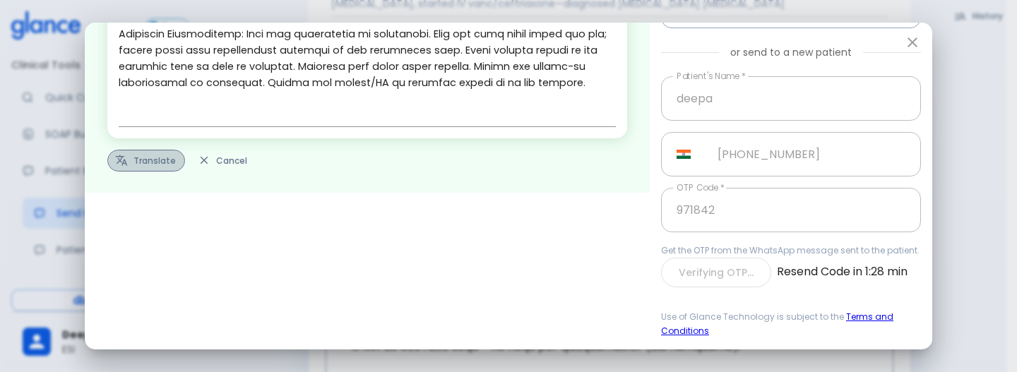
click at [135, 135] on button "Translate" at bounding box center [146, 161] width 78 height 22
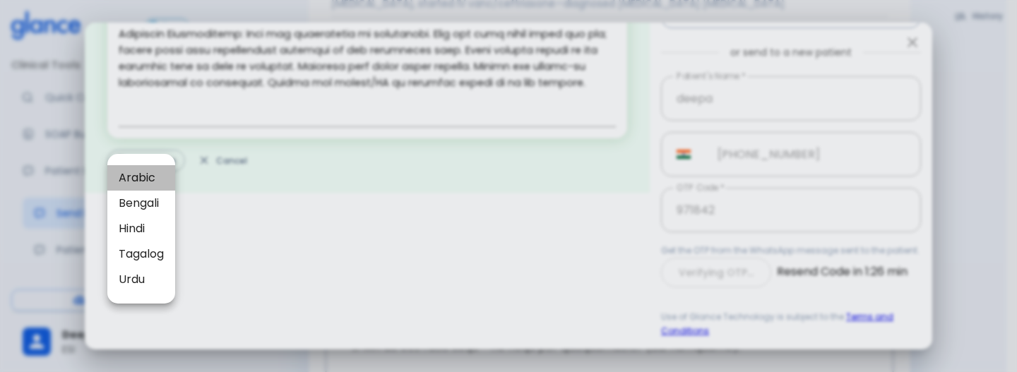
click at [128, 135] on span "Arabic" at bounding box center [141, 178] width 45 height 17
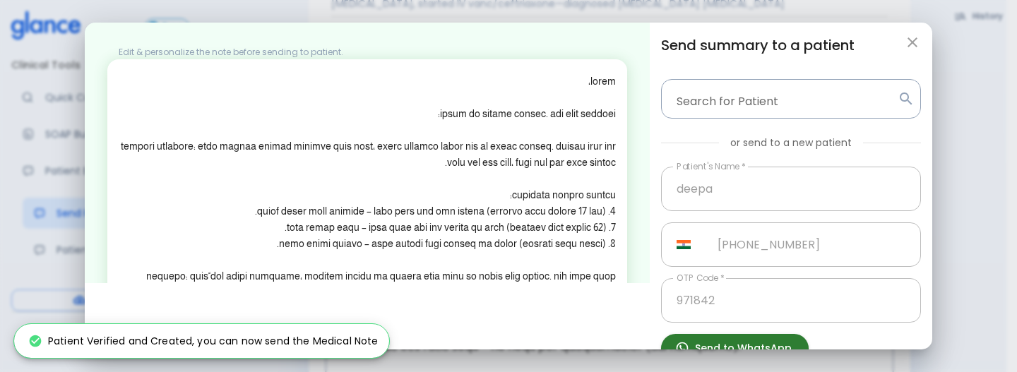
scroll to position [331, 0]
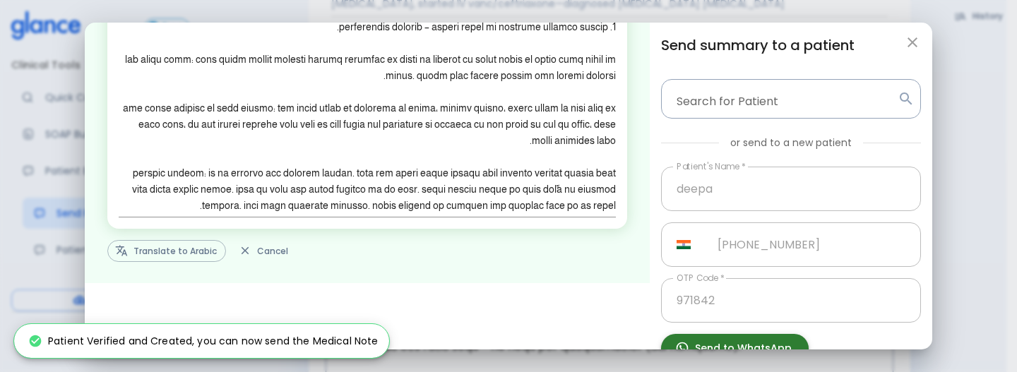
click at [767, 135] on button "Send to WhatsApp" at bounding box center [735, 348] width 148 height 29
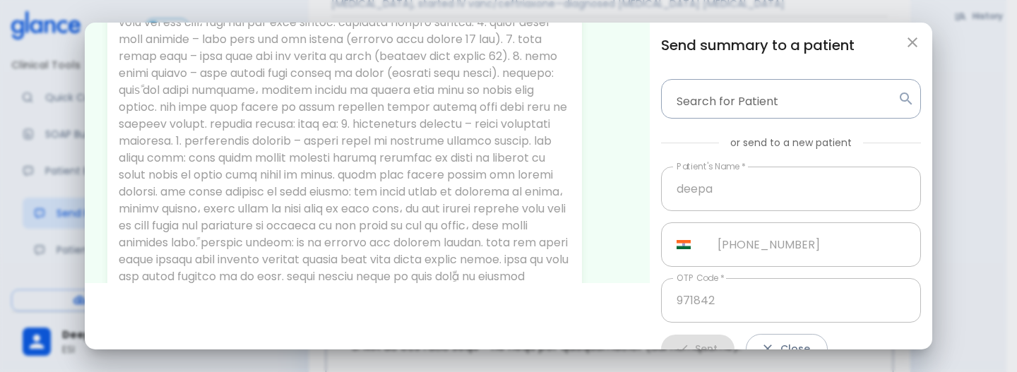
scroll to position [76, 0]
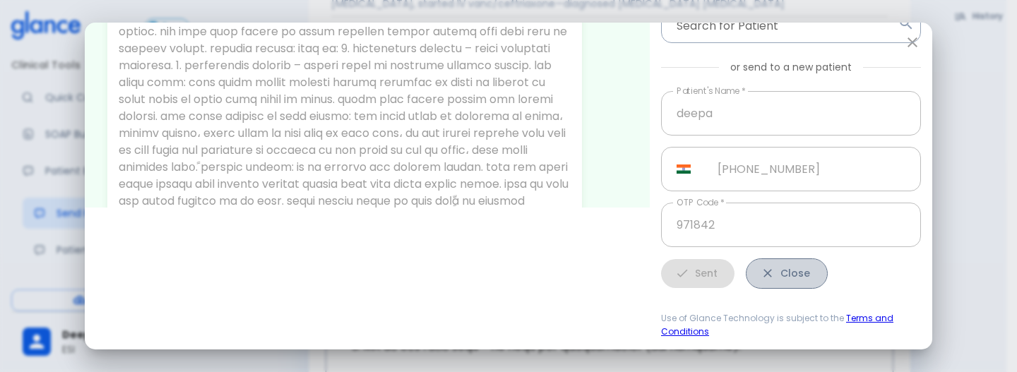
click at [770, 135] on button "Close" at bounding box center [787, 274] width 82 height 30
type input "+966"
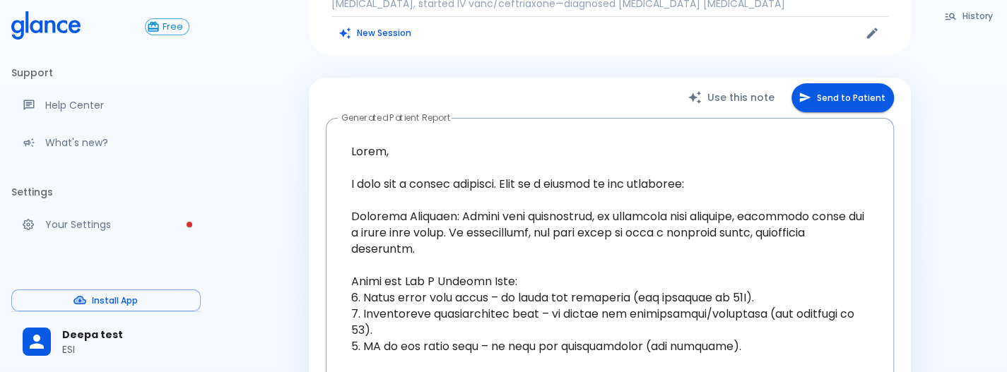
scroll to position [336, 0]
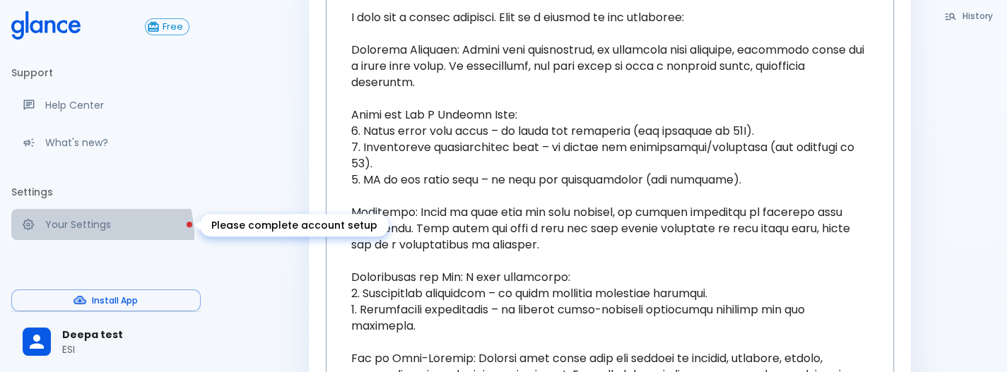
click at [85, 135] on link "Your Settings" at bounding box center [105, 224] width 189 height 31
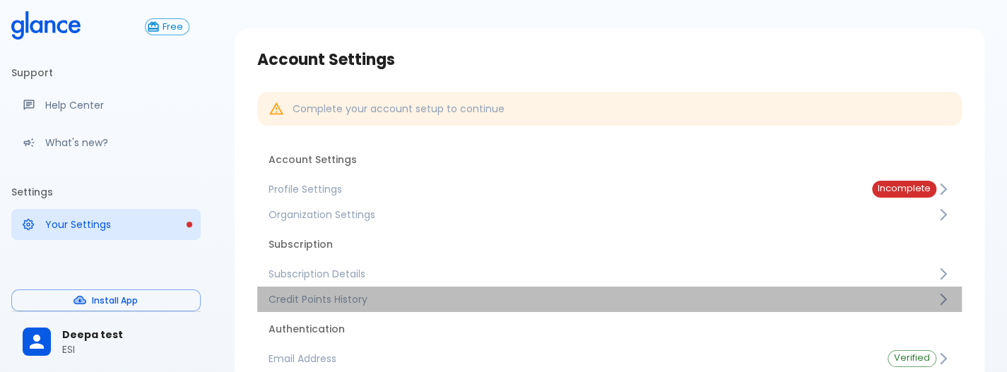
click at [351, 135] on span "Credit Points History" at bounding box center [601, 299] width 667 height 14
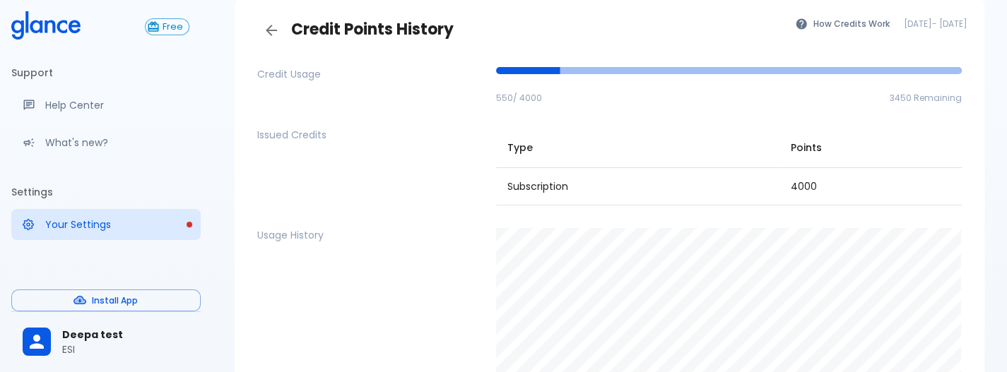
scroll to position [68, 0]
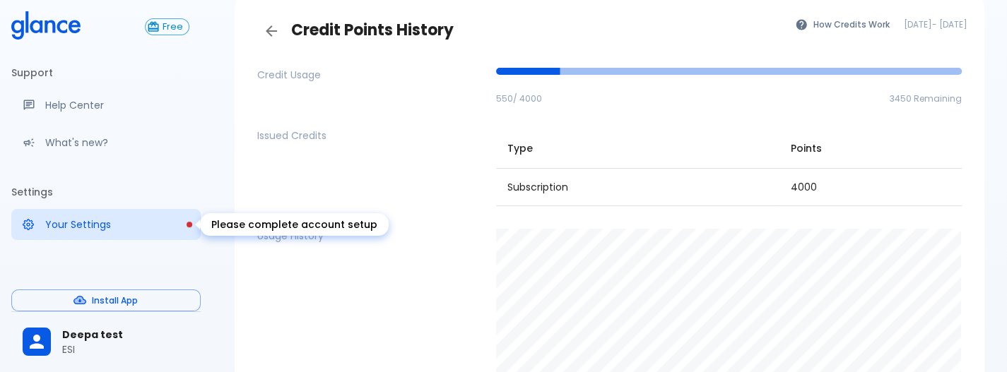
click at [47, 135] on p "Your Settings" at bounding box center [117, 225] width 144 height 14
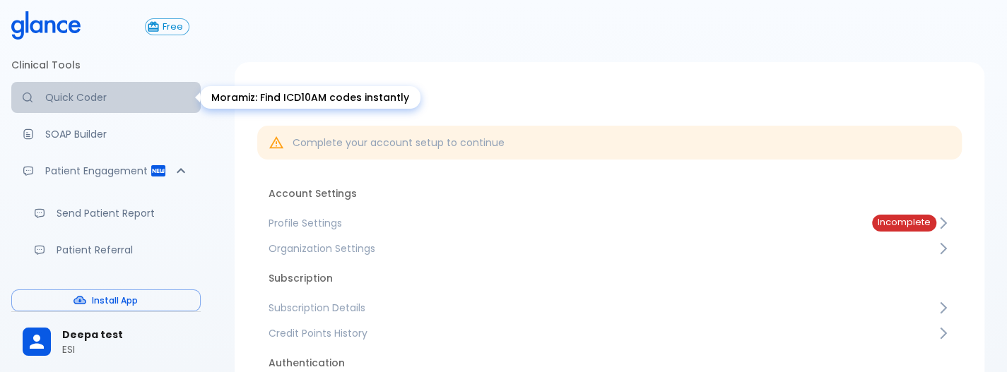
click at [107, 94] on p "Quick Coder" at bounding box center [117, 97] width 144 height 14
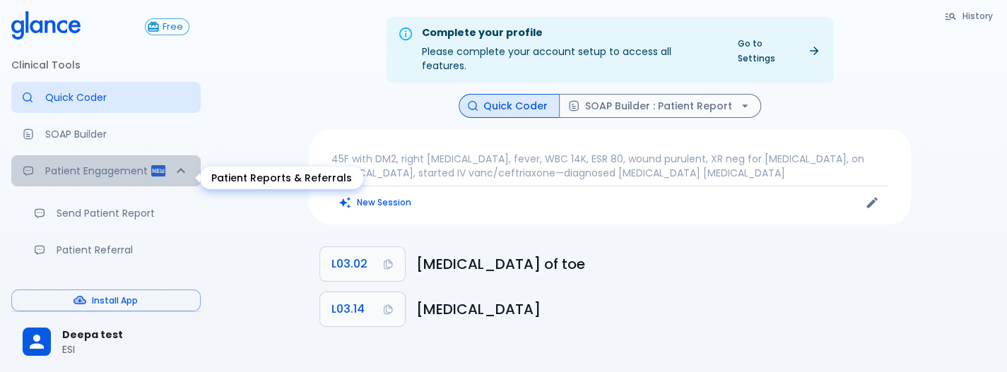
click at [130, 135] on p "Patient Engagement" at bounding box center [97, 171] width 105 height 14
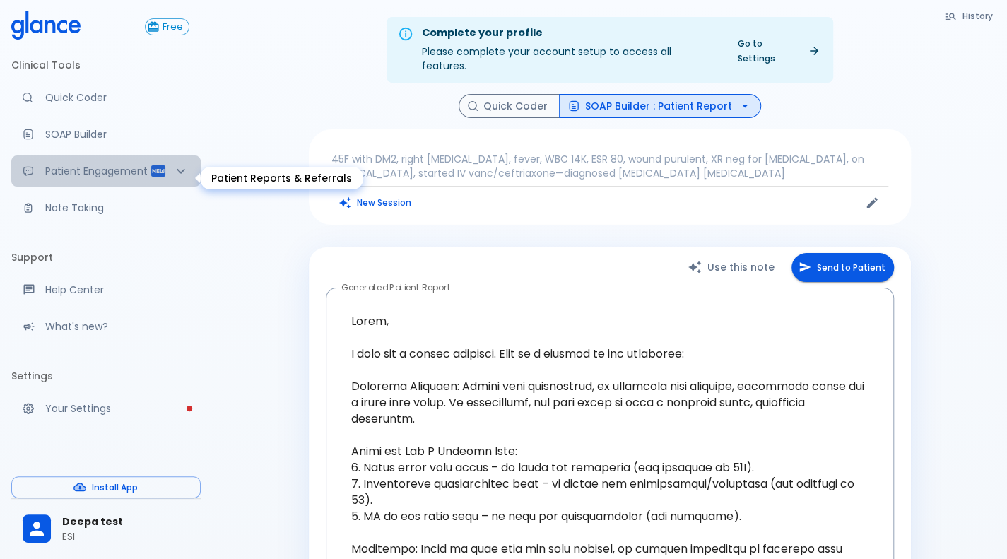
click at [110, 135] on div "Patient Engagement" at bounding box center [105, 170] width 189 height 31
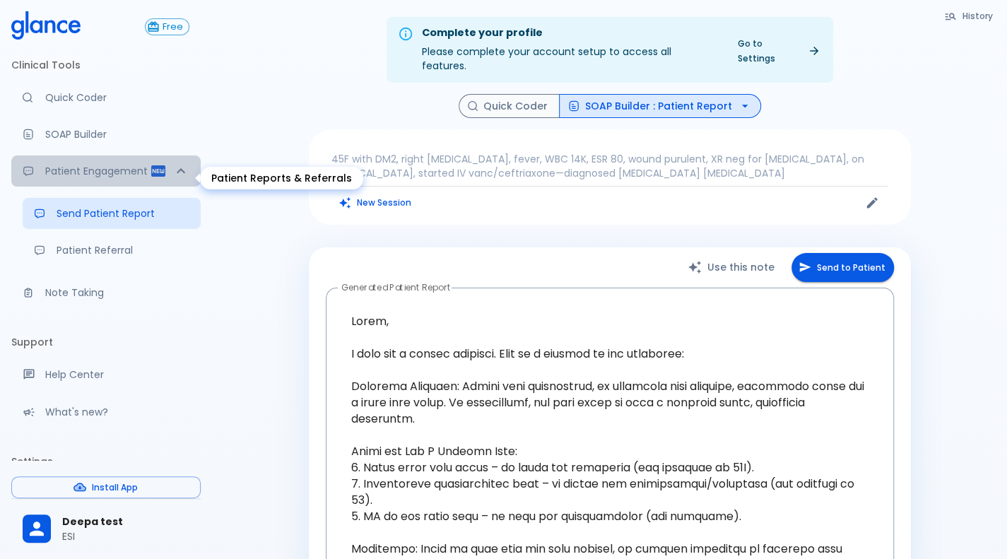
click at [110, 135] on div "Patient Engagement" at bounding box center [105, 170] width 189 height 31
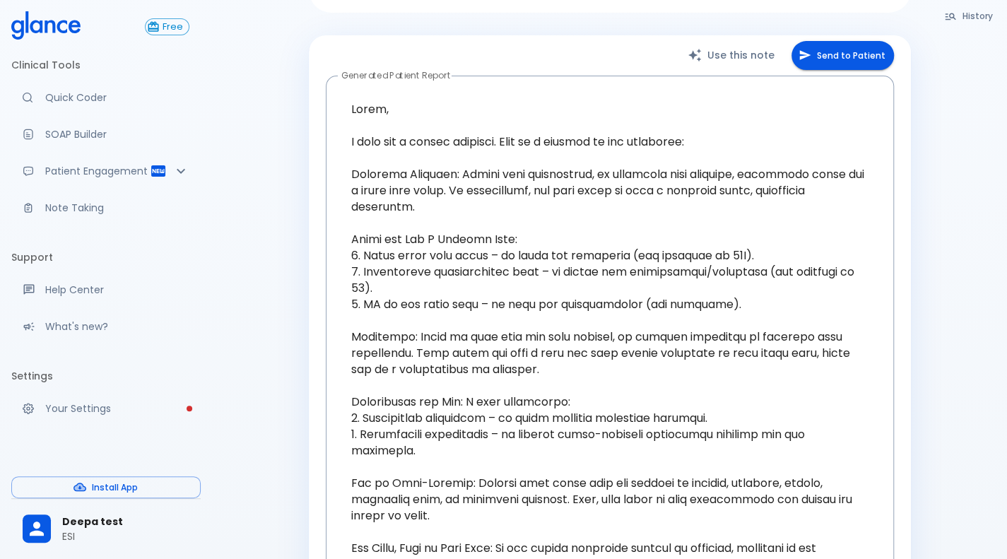
scroll to position [196, 0]
